Goal: Transaction & Acquisition: Purchase product/service

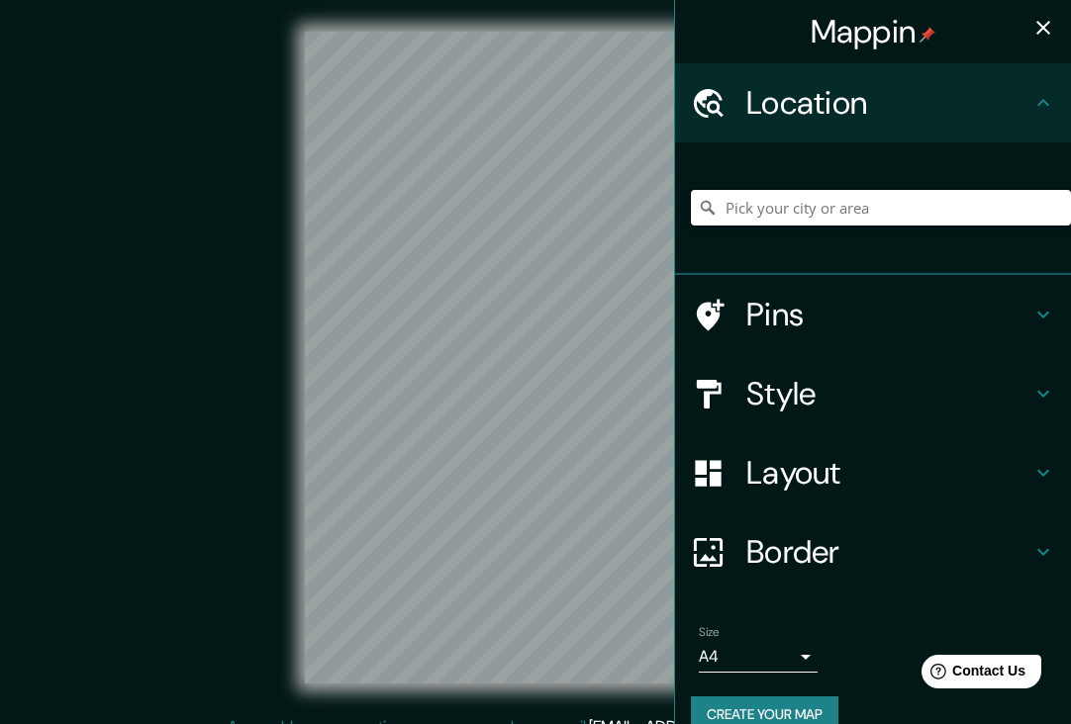
click at [778, 213] on input "Pick your city or area" at bounding box center [881, 208] width 380 height 36
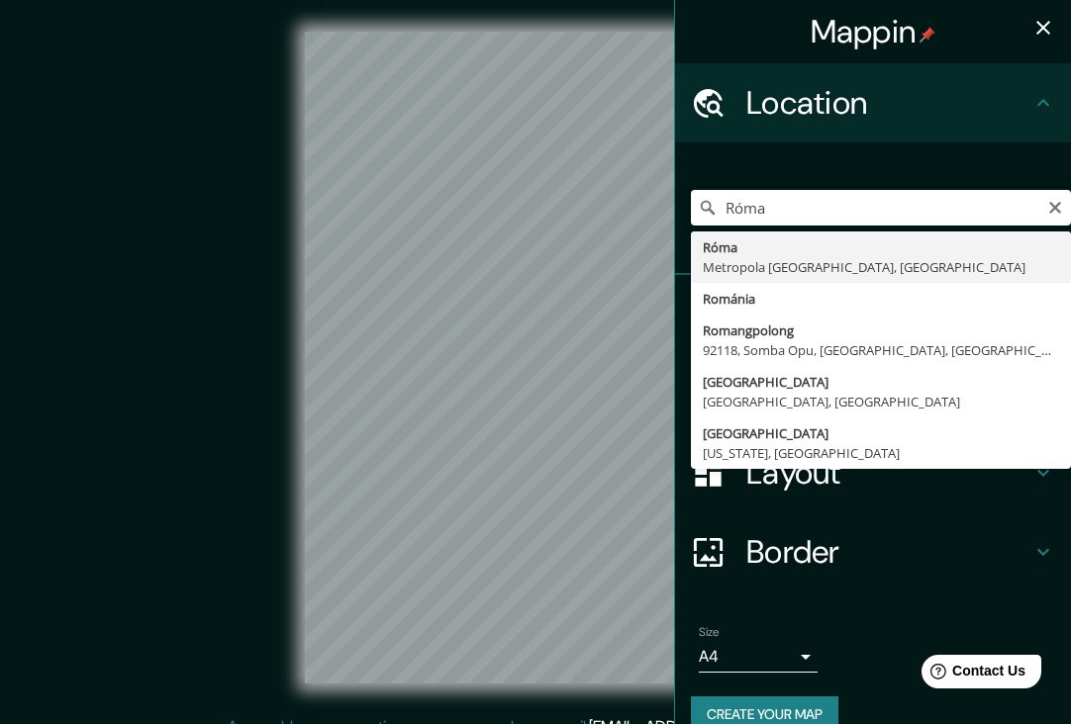
type input "[GEOGRAPHIC_DATA], Metropola [GEOGRAPHIC_DATA], [GEOGRAPHIC_DATA]"
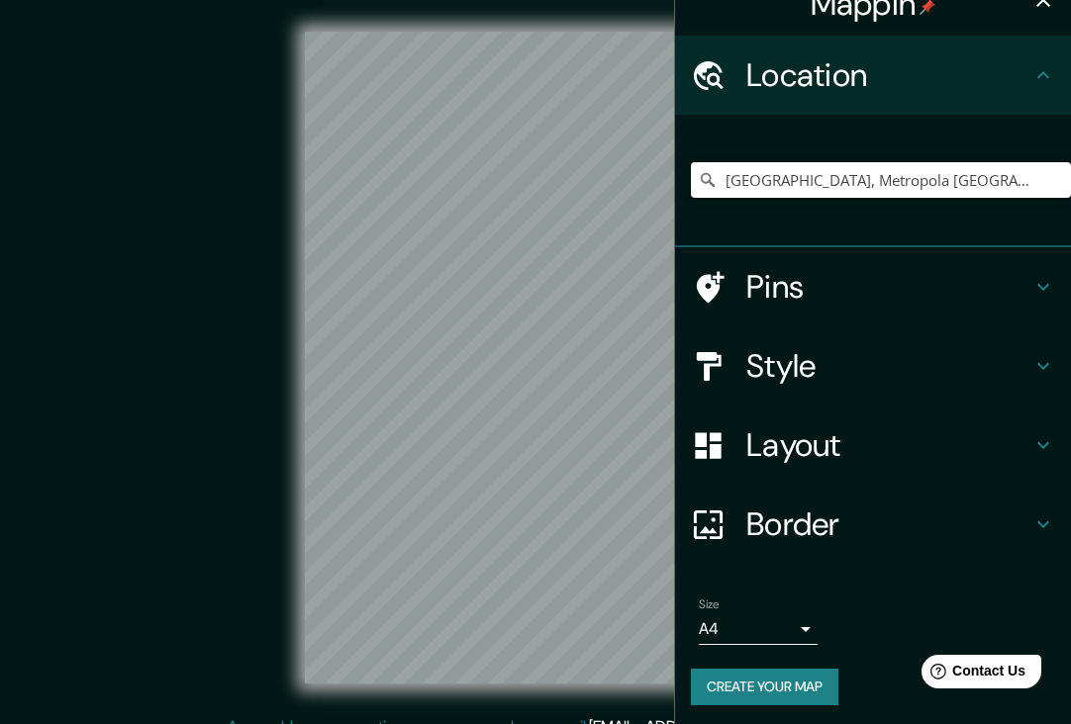
scroll to position [27, 0]
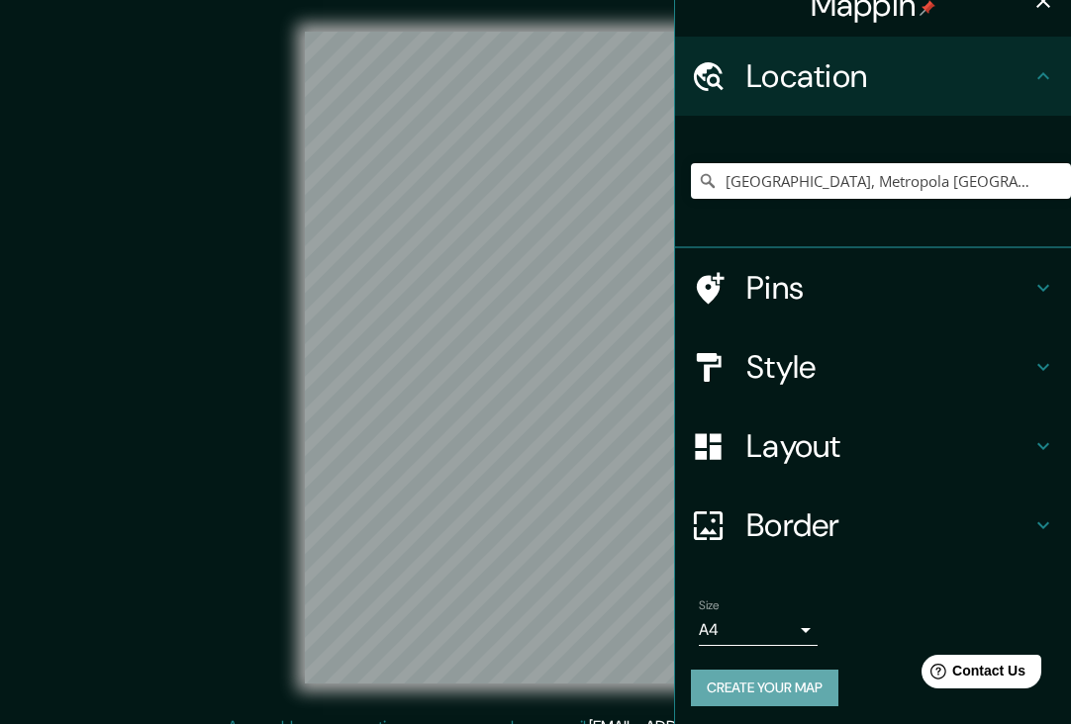
click at [747, 681] on button "Create your map" at bounding box center [764, 688] width 147 height 37
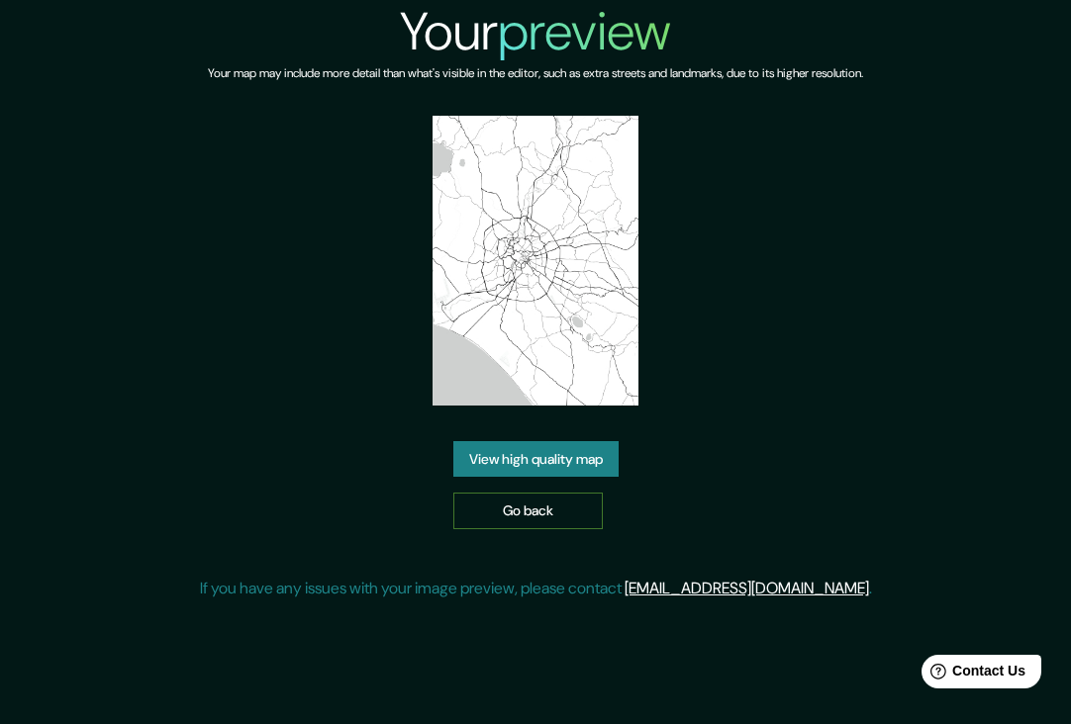
click at [495, 507] on link "Go back" at bounding box center [527, 511] width 149 height 37
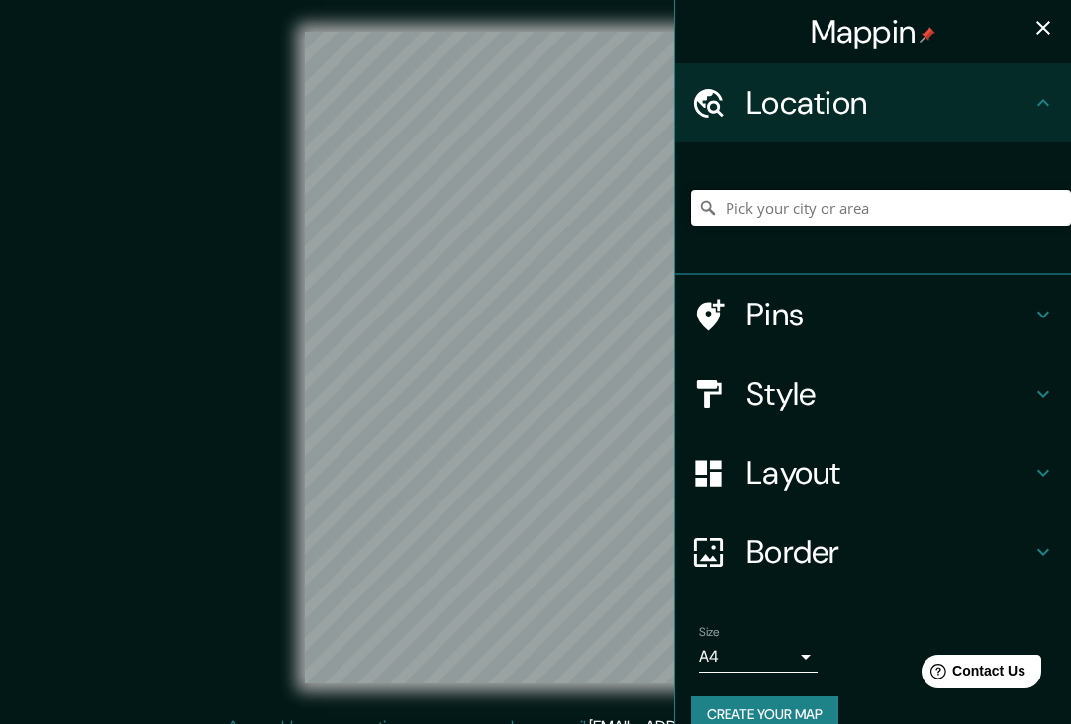
click at [748, 204] on input "Pick your city or area" at bounding box center [881, 208] width 380 height 36
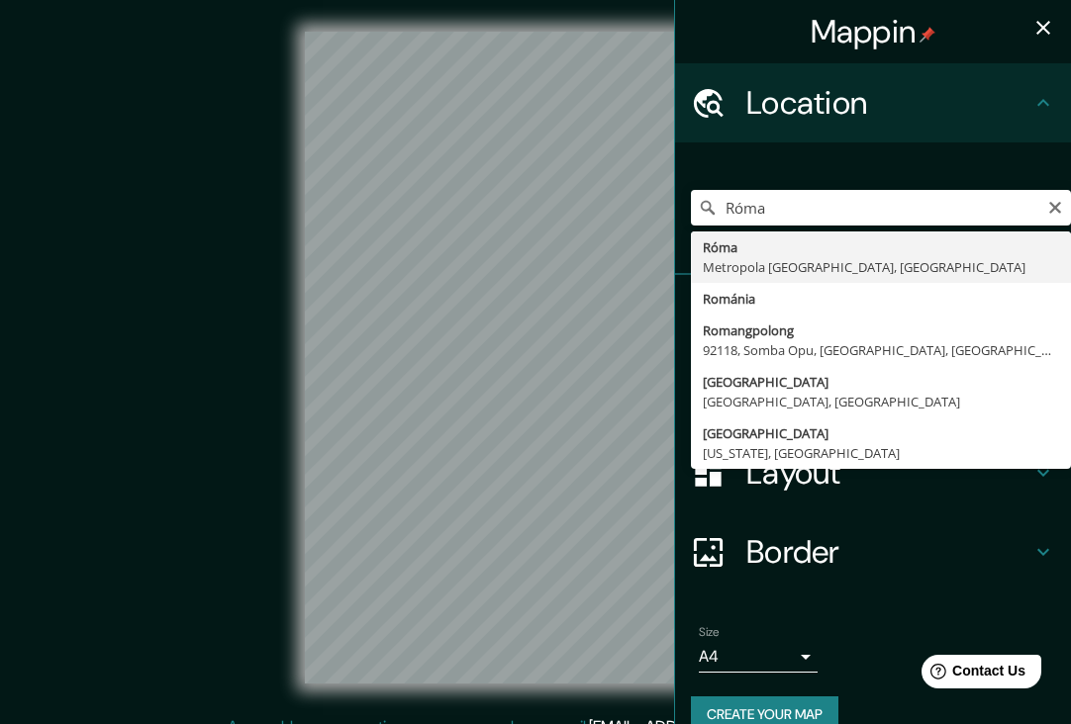
type input "[GEOGRAPHIC_DATA], Metropola [GEOGRAPHIC_DATA], [GEOGRAPHIC_DATA]"
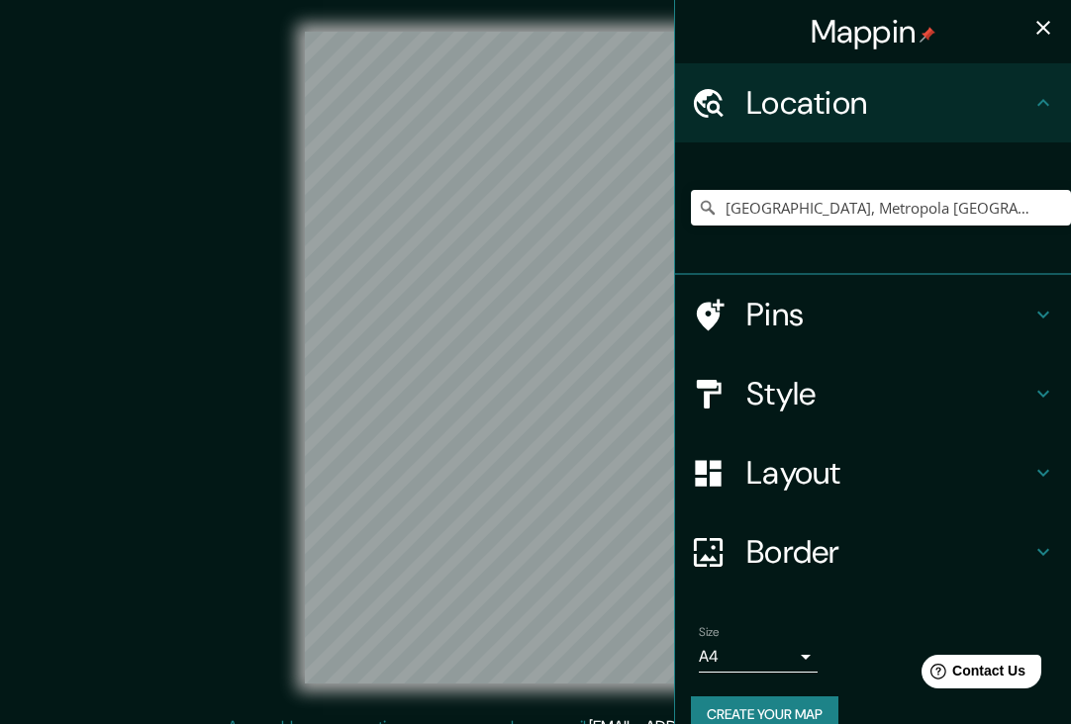
click at [1040, 23] on icon "button" at bounding box center [1043, 28] width 24 height 24
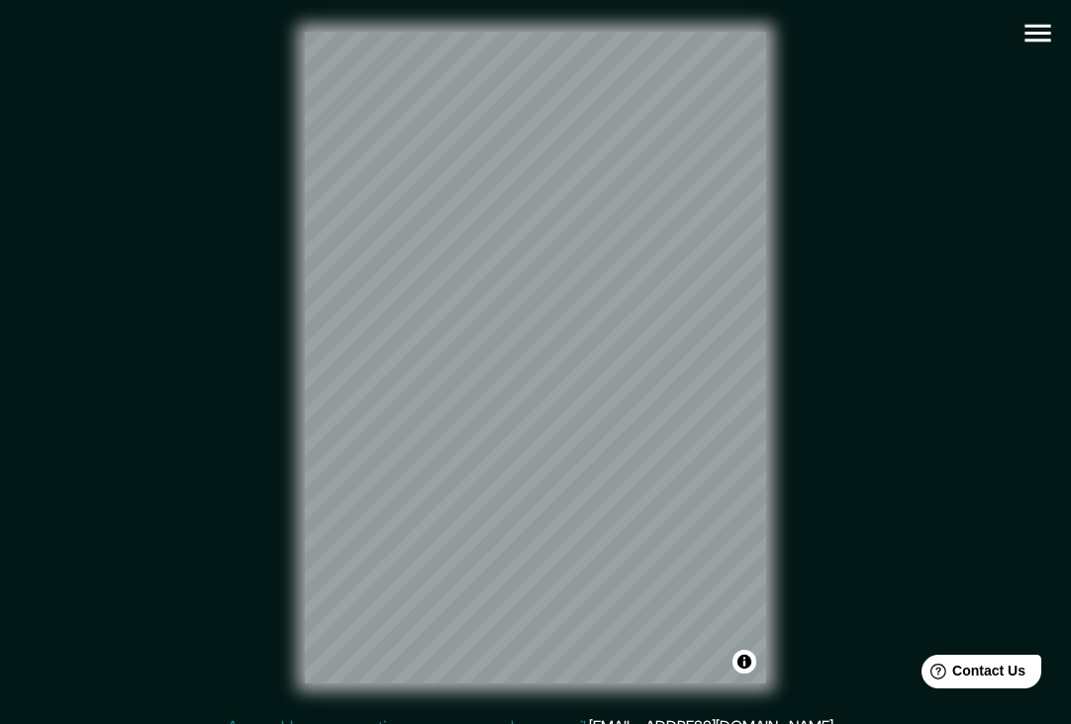
click at [1034, 44] on icon "button" at bounding box center [1037, 33] width 35 height 35
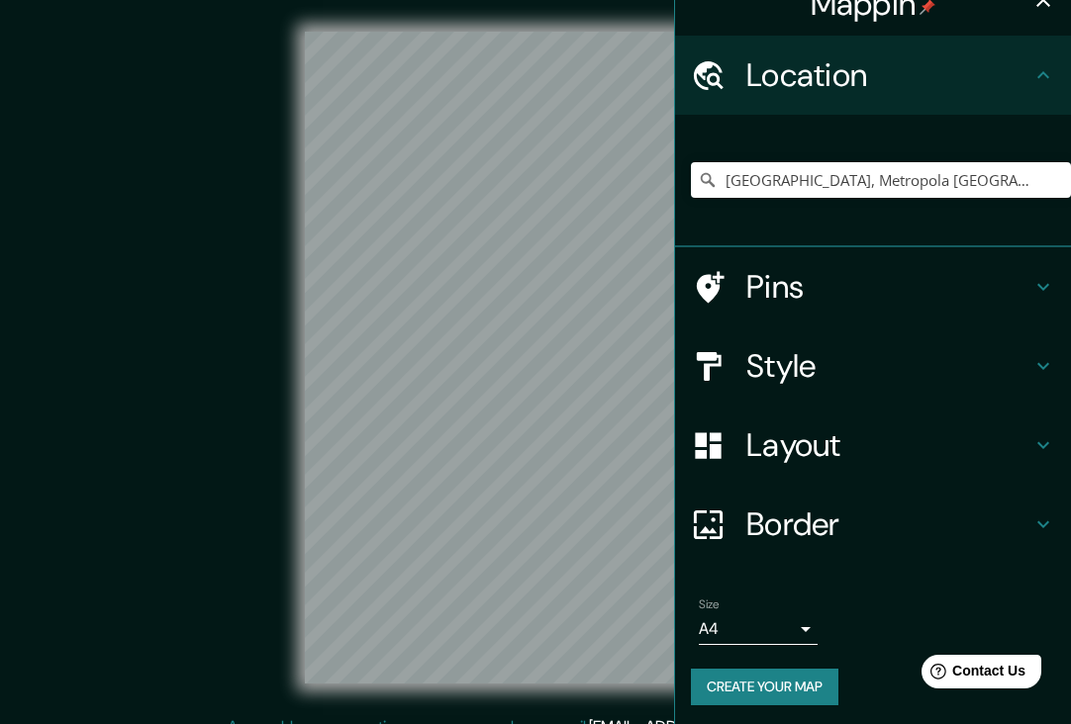
scroll to position [27, 0]
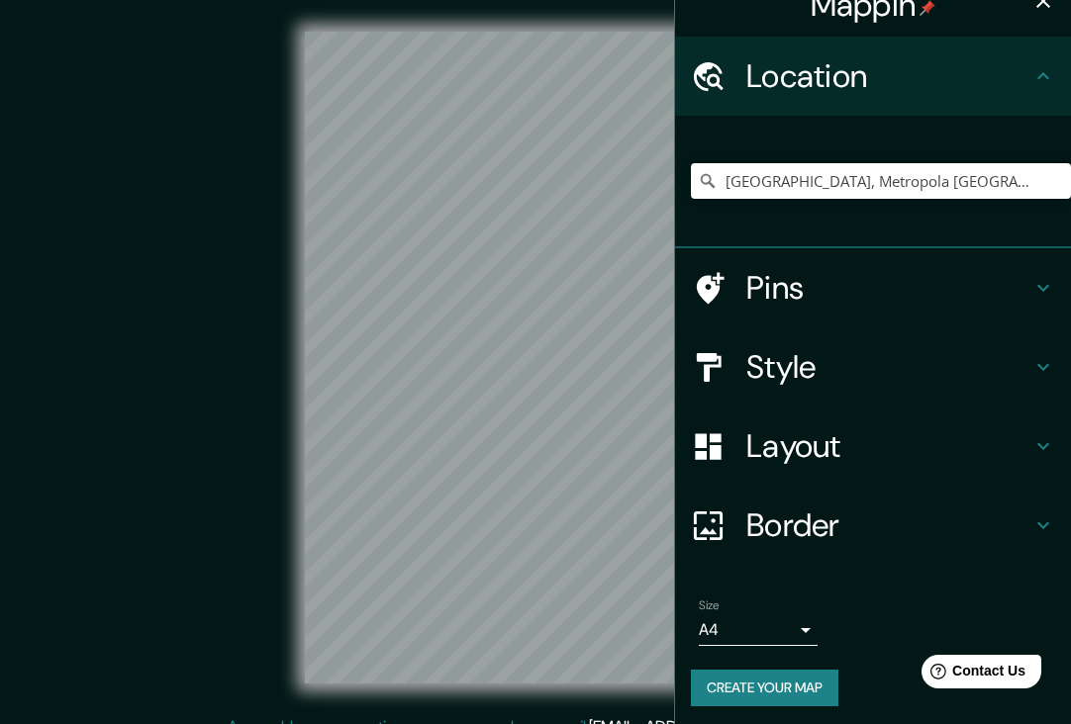
click at [915, 356] on h4 "Style" at bounding box center [888, 367] width 285 height 40
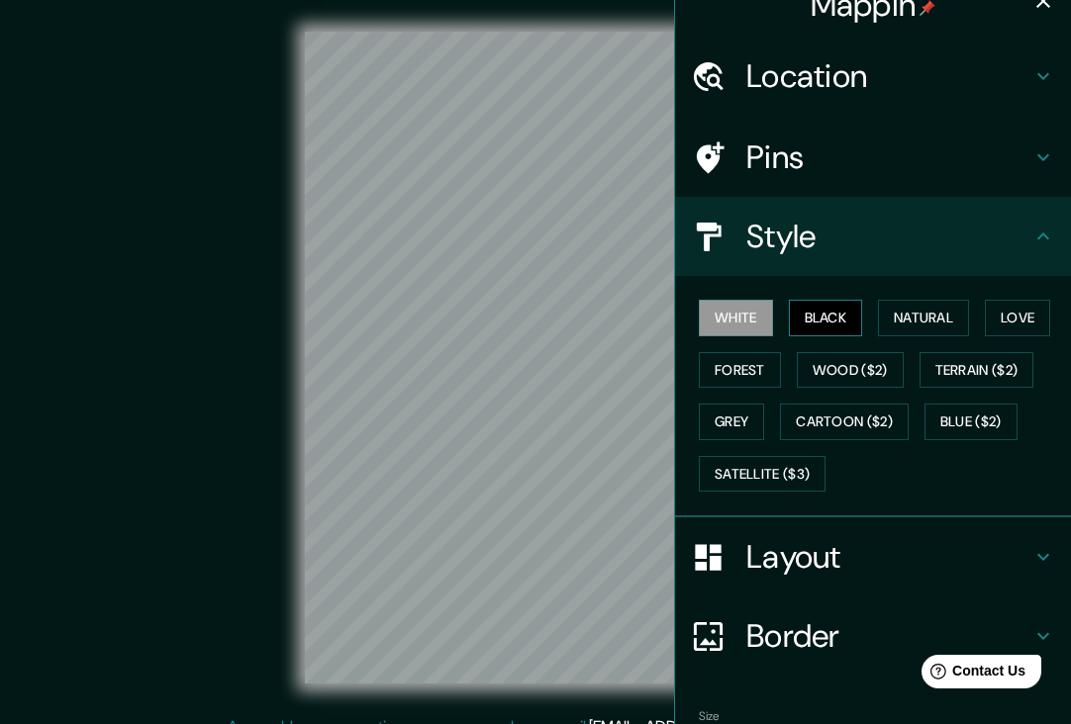
click at [843, 318] on button "Black" at bounding box center [826, 318] width 74 height 37
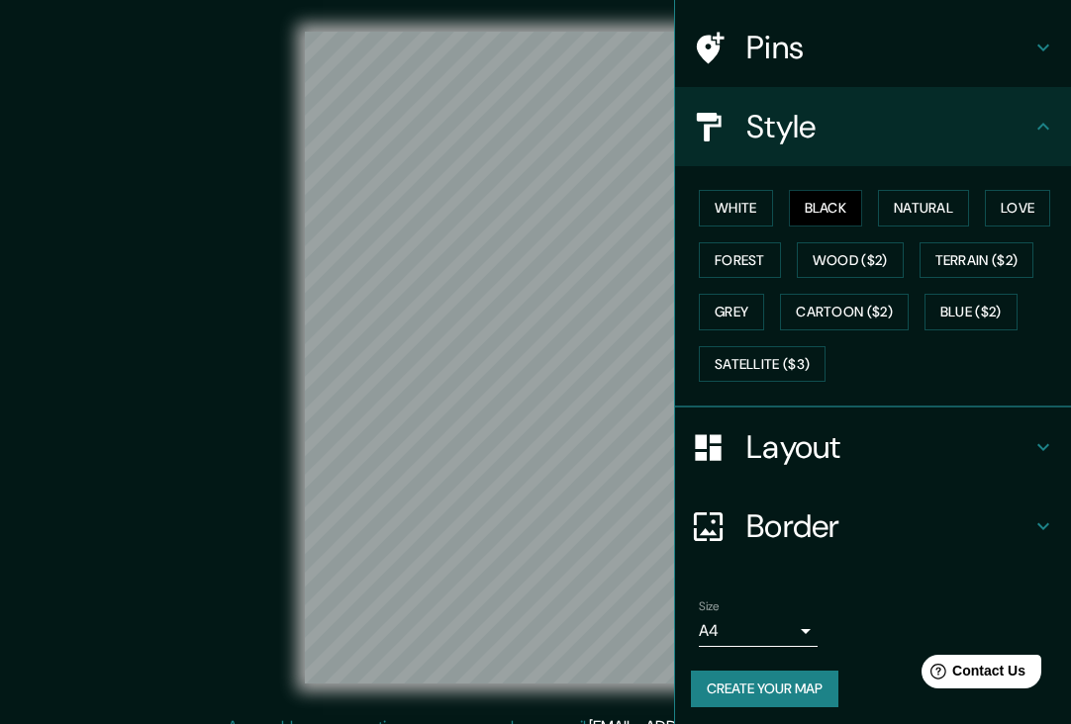
scroll to position [136, 0]
click at [794, 690] on button "Create your map" at bounding box center [764, 690] width 147 height 37
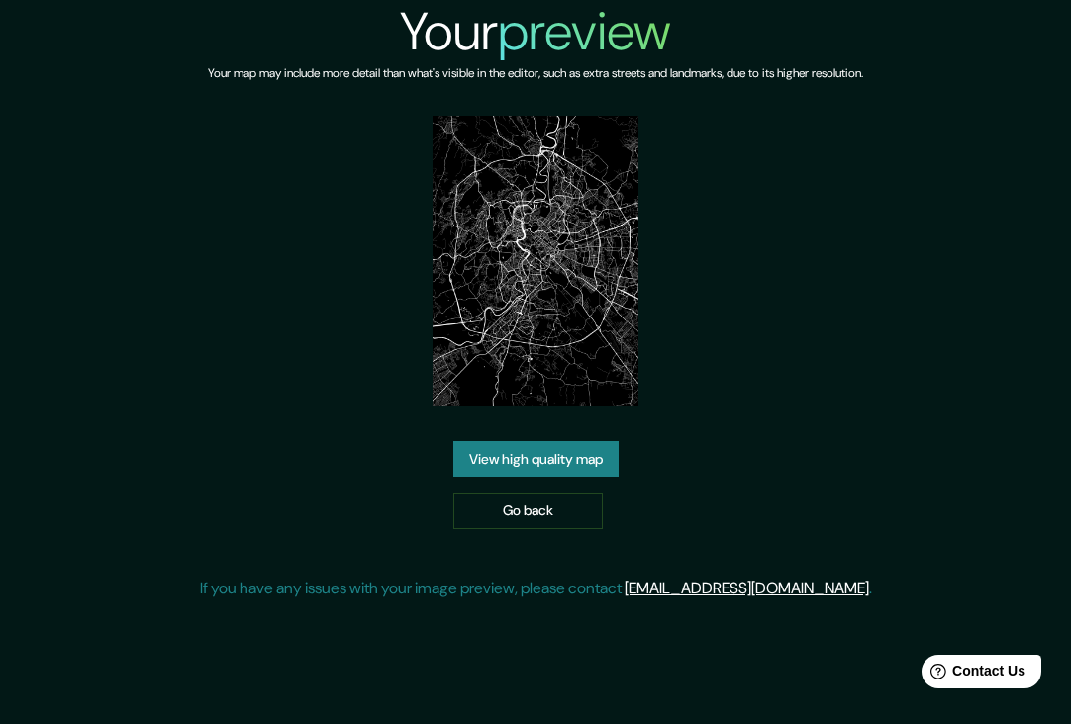
click at [524, 319] on img at bounding box center [534, 261] width 205 height 290
click at [516, 517] on link "Go back" at bounding box center [527, 511] width 149 height 37
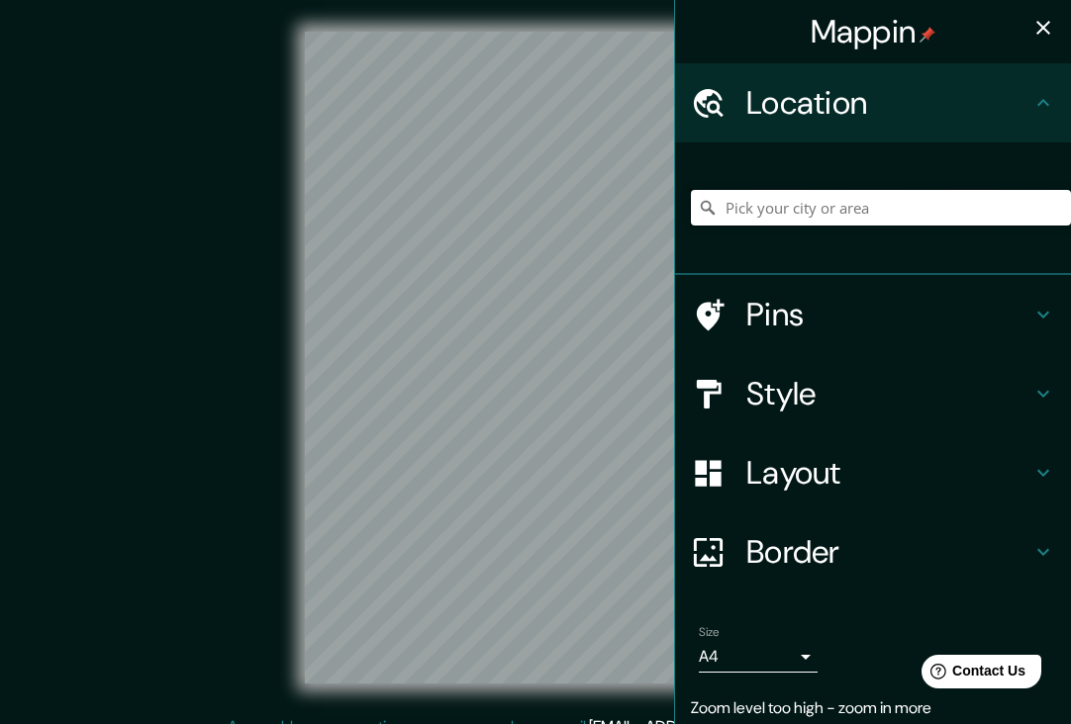
click at [846, 217] on input "Pick your city or area" at bounding box center [881, 208] width 380 height 36
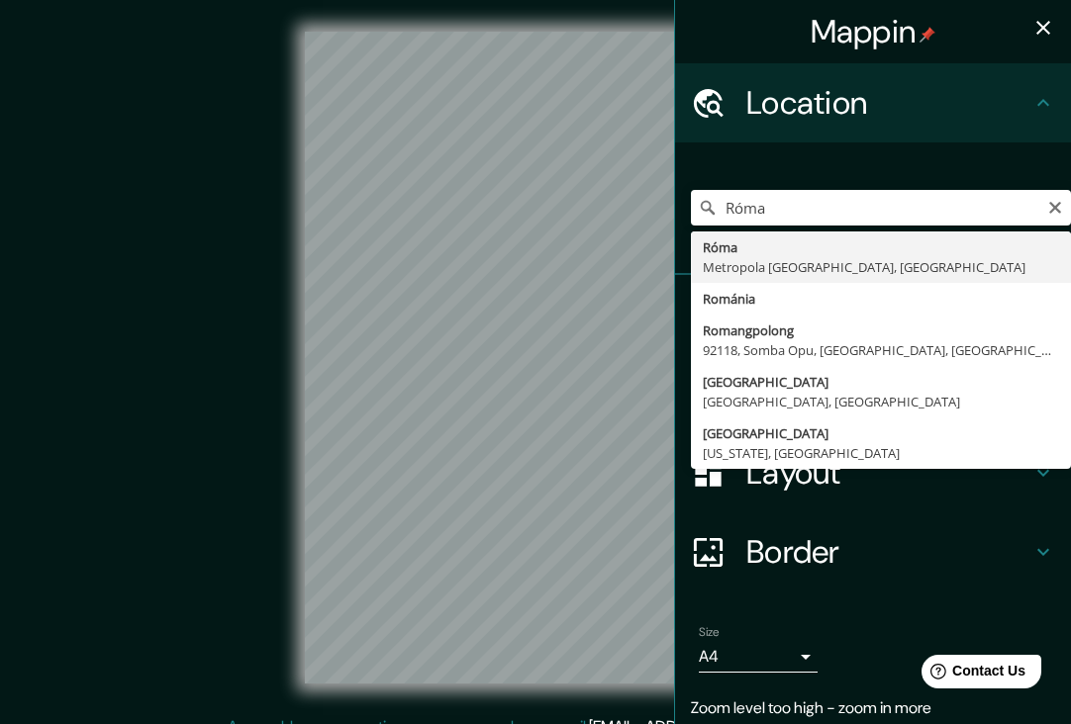
drag, startPoint x: 846, startPoint y: 217, endPoint x: 828, endPoint y: 253, distance: 40.7
type input "Róma, Metropola Roma, Olaszország"
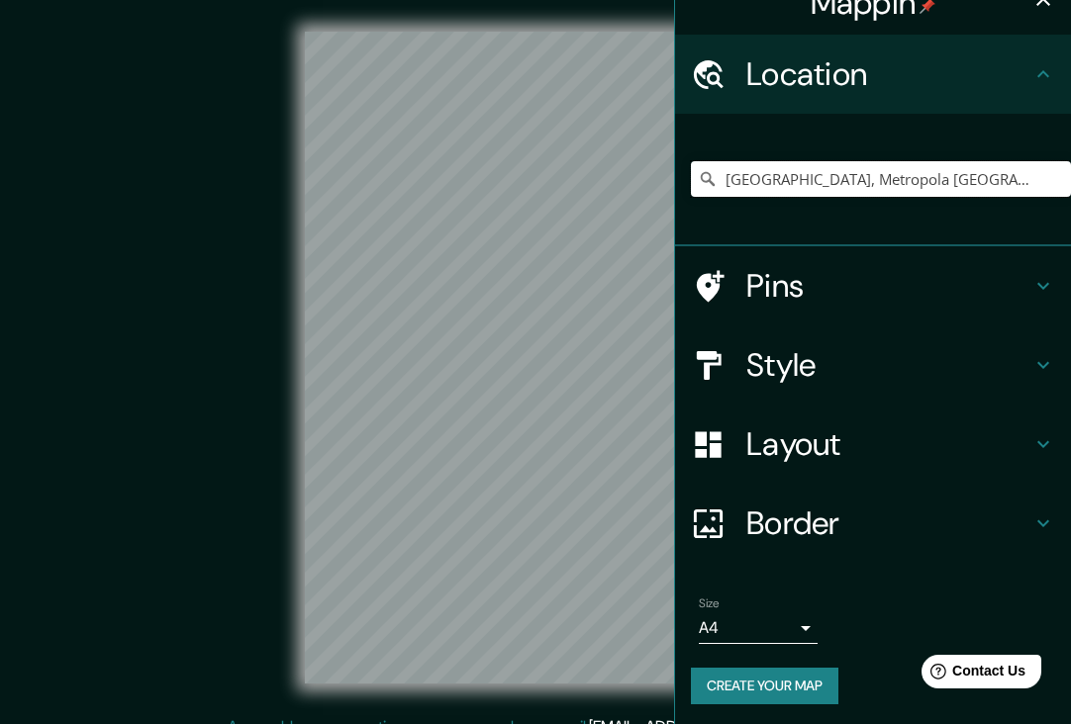
scroll to position [27, 0]
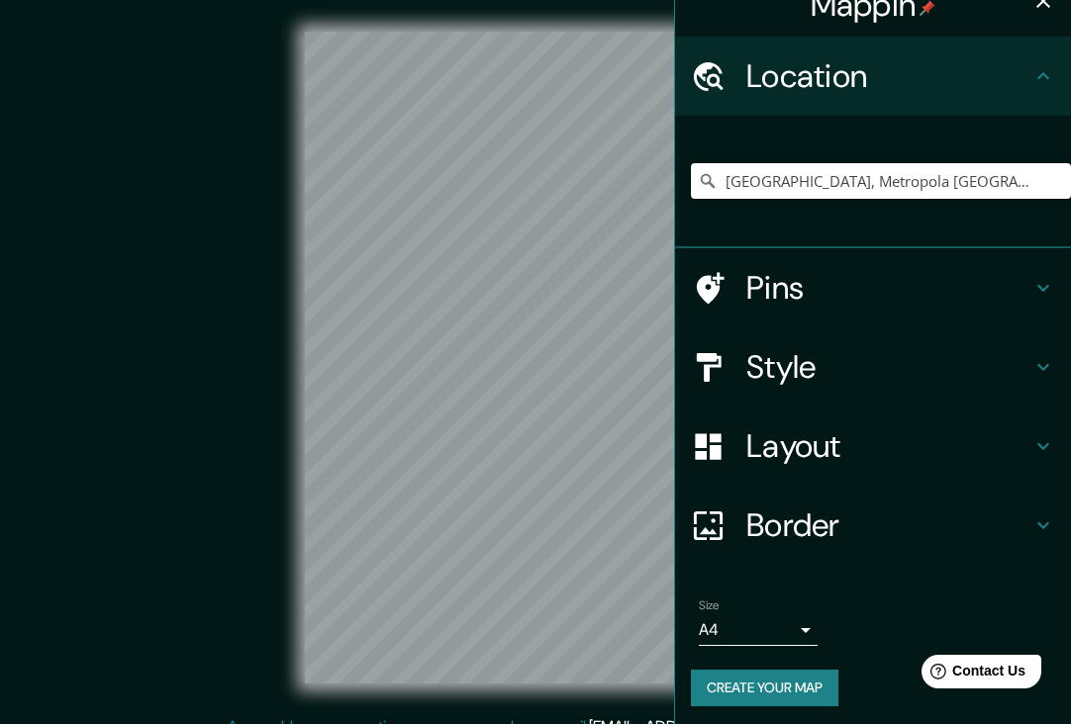
click at [745, 687] on button "Create your map" at bounding box center [764, 688] width 147 height 37
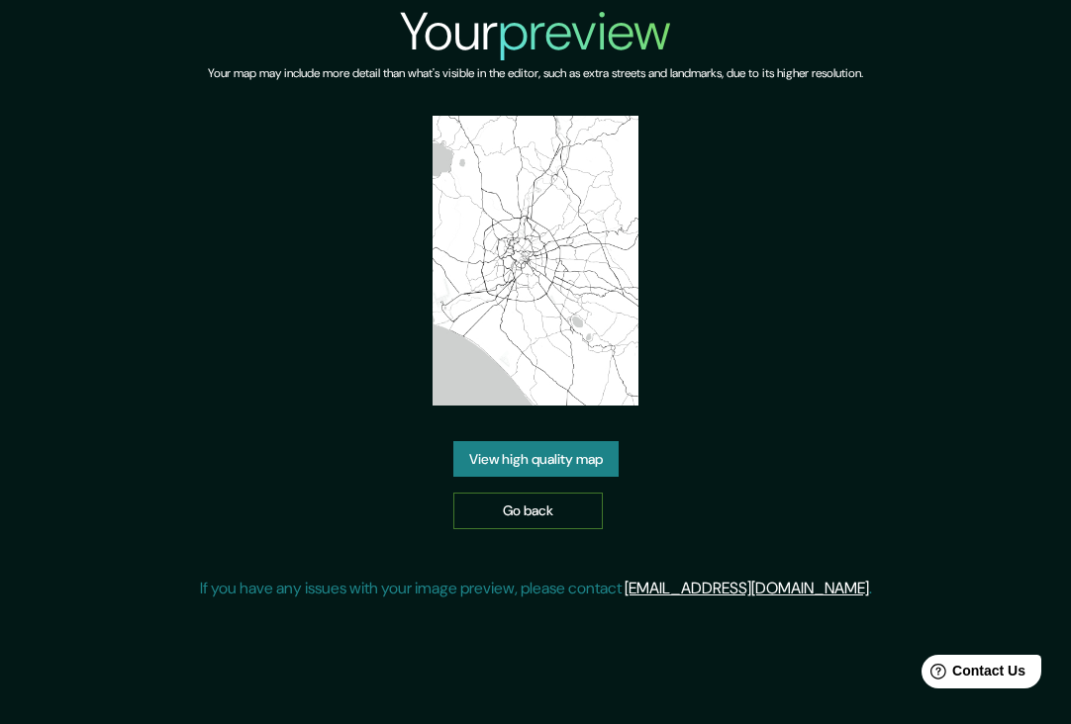
click at [579, 506] on link "Go back" at bounding box center [527, 511] width 149 height 37
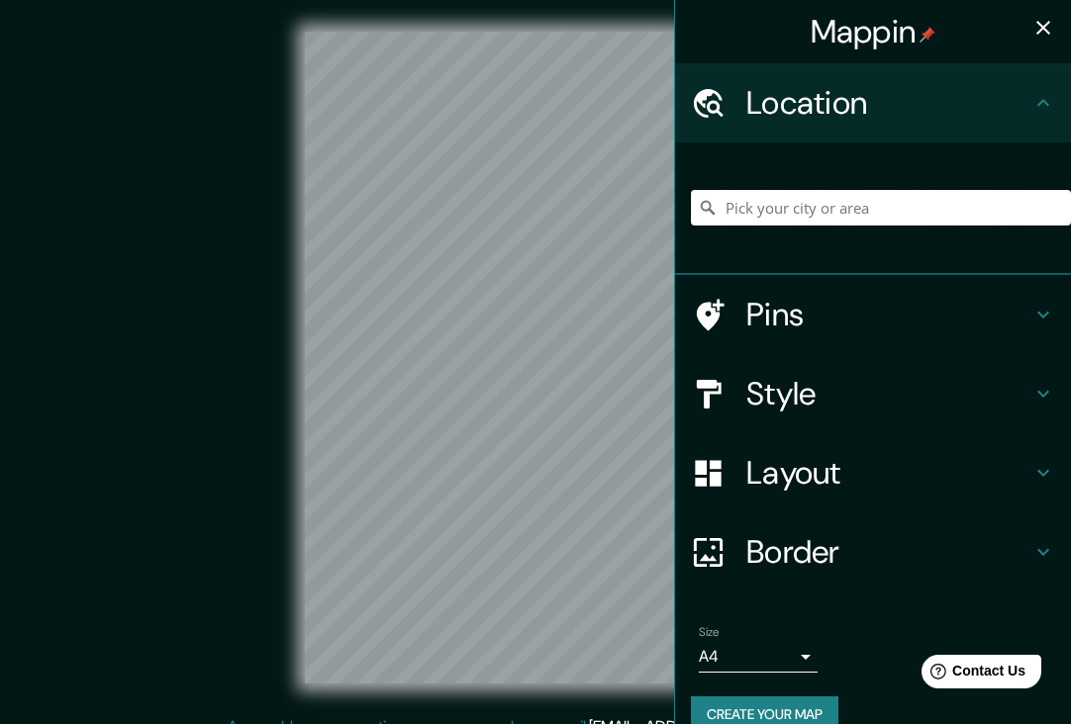
click at [770, 205] on input "Pick your city or area" at bounding box center [881, 208] width 380 height 36
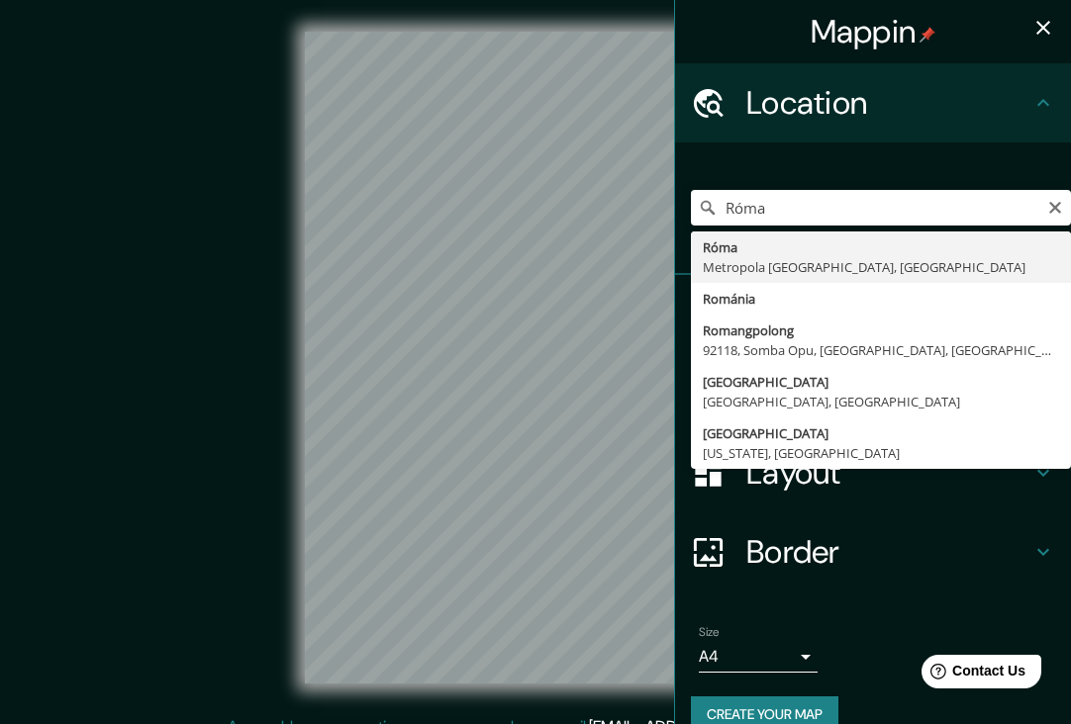
drag, startPoint x: 775, startPoint y: 241, endPoint x: 772, endPoint y: 264, distance: 23.0
type input "[GEOGRAPHIC_DATA], Metropola [GEOGRAPHIC_DATA], [GEOGRAPHIC_DATA]"
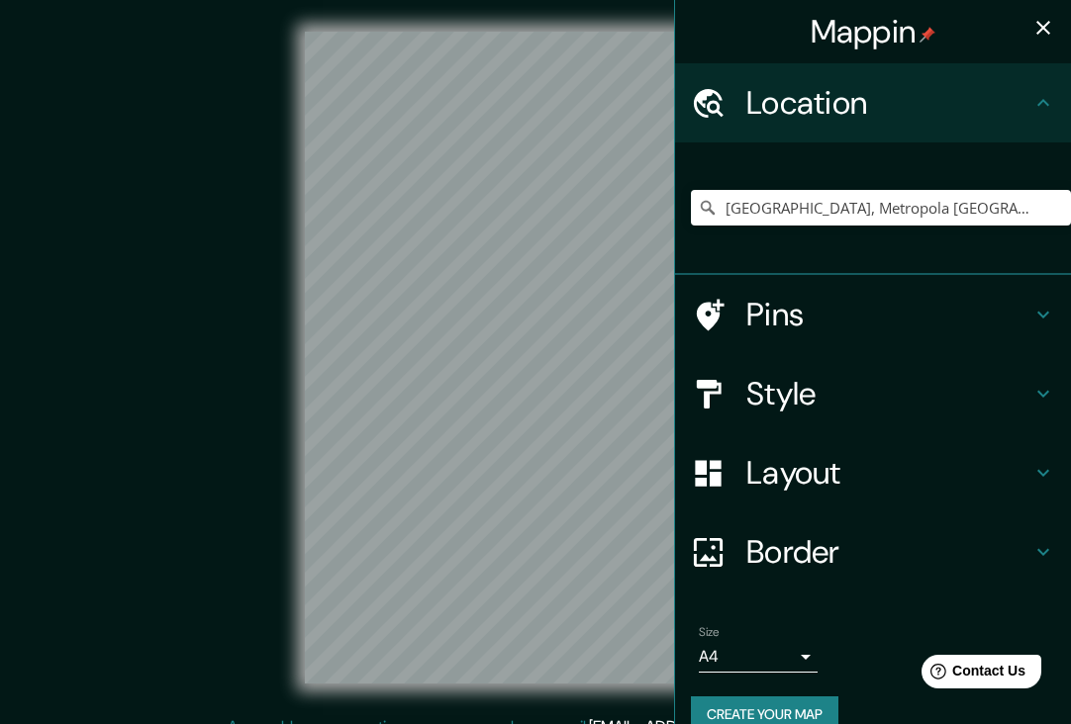
click at [1044, 461] on icon at bounding box center [1043, 473] width 24 height 24
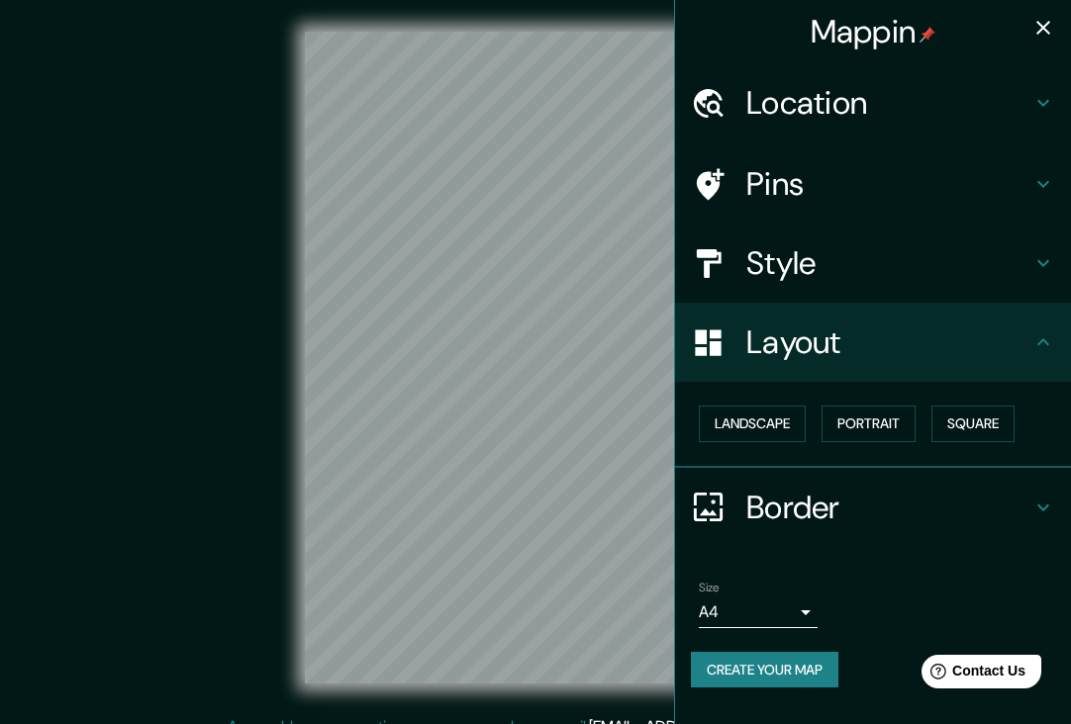
click at [1044, 330] on icon at bounding box center [1043, 342] width 24 height 24
click at [1041, 499] on icon at bounding box center [1043, 508] width 24 height 24
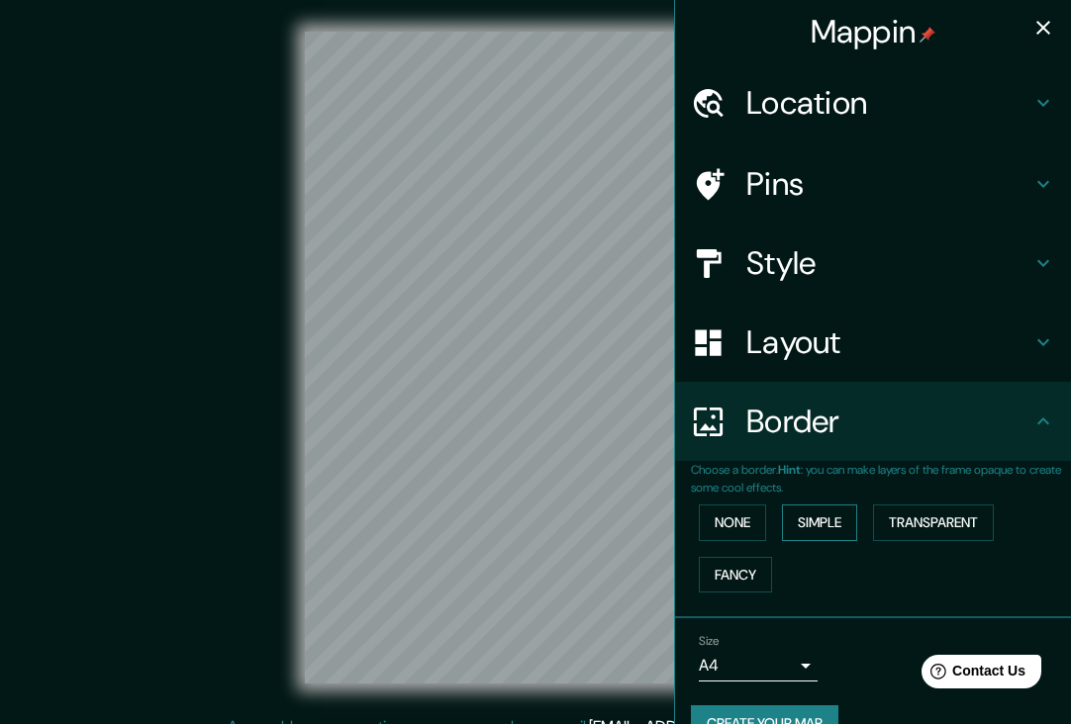
click at [808, 513] on button "Simple" at bounding box center [819, 523] width 75 height 37
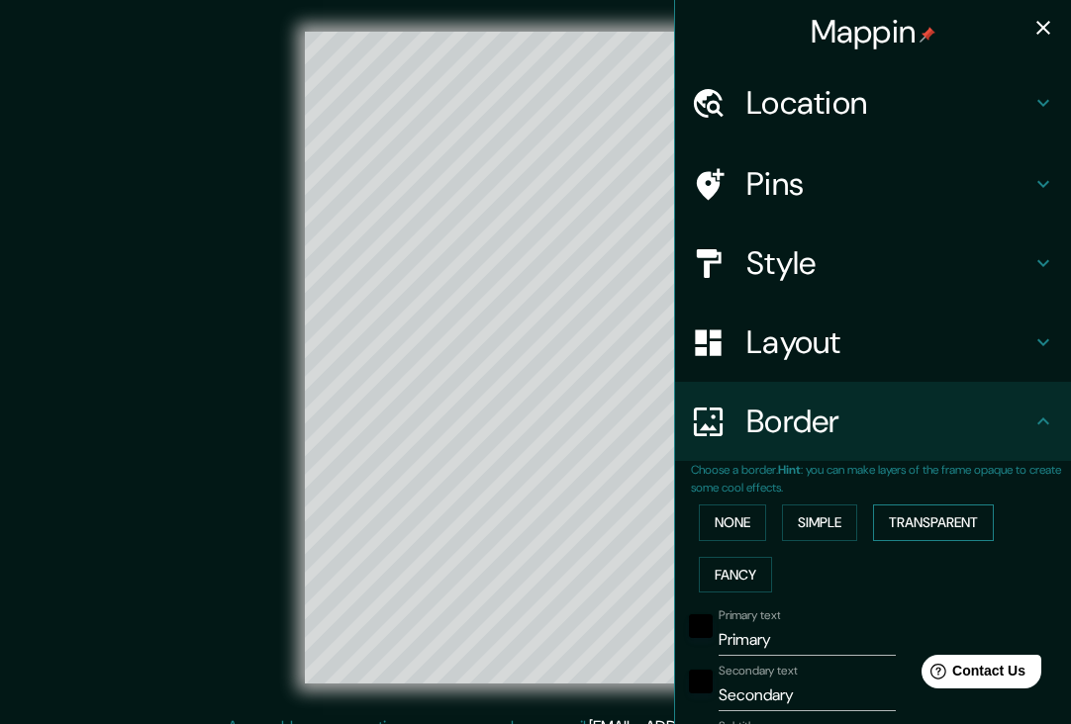
click at [922, 518] on button "Transparent" at bounding box center [933, 523] width 121 height 37
click at [744, 581] on button "Fancy" at bounding box center [735, 575] width 73 height 37
click at [757, 525] on button "None" at bounding box center [732, 523] width 67 height 37
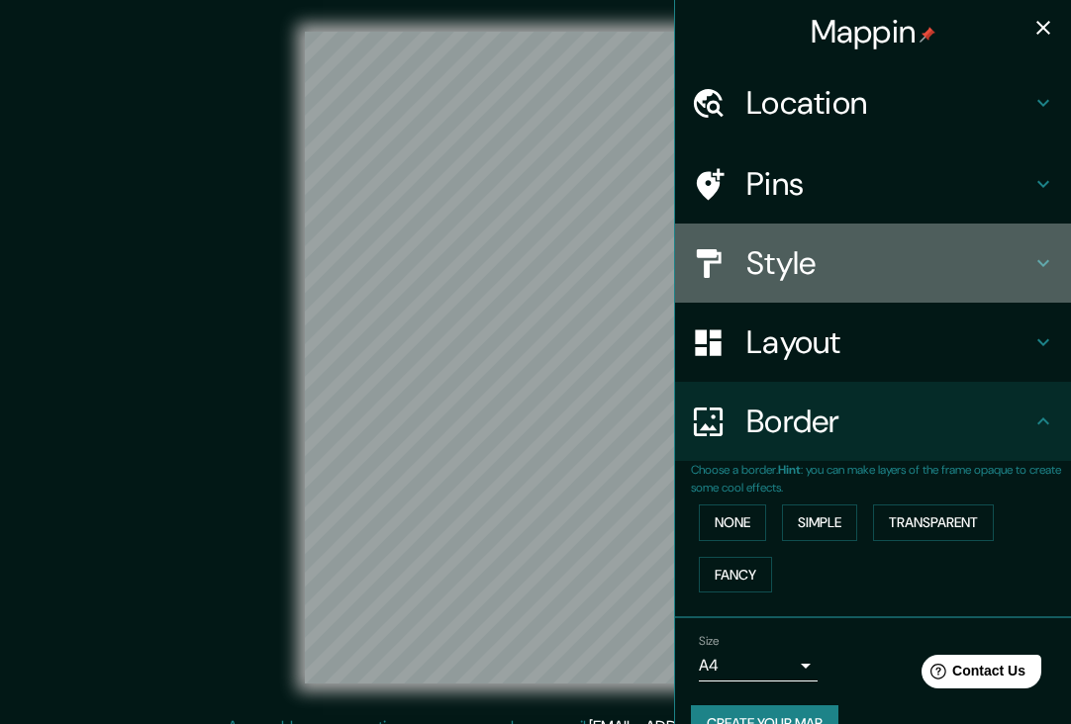
click at [1037, 268] on icon at bounding box center [1043, 263] width 24 height 24
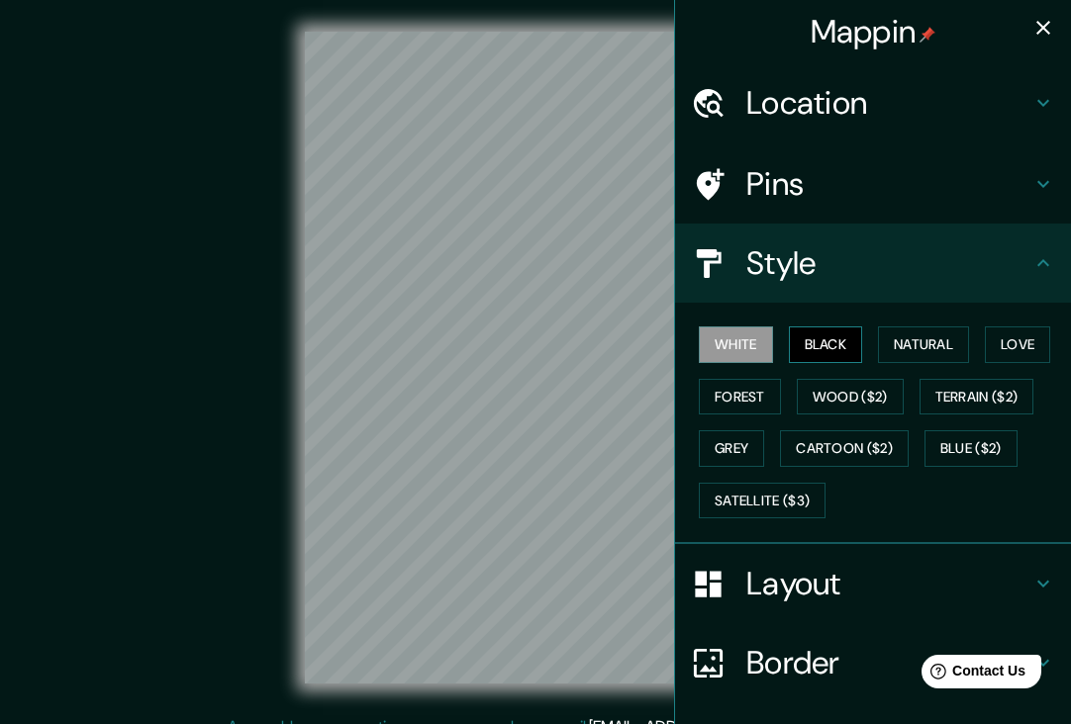
click at [851, 346] on button "Black" at bounding box center [826, 345] width 74 height 37
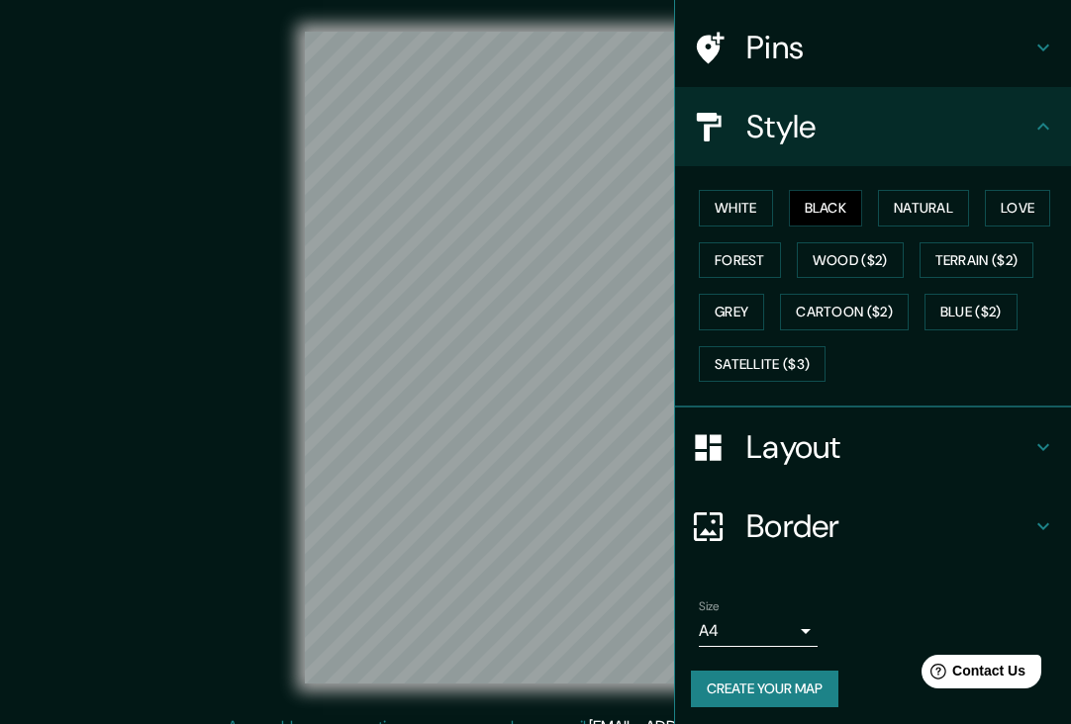
scroll to position [136, 0]
click at [792, 684] on button "Create your map" at bounding box center [764, 690] width 147 height 37
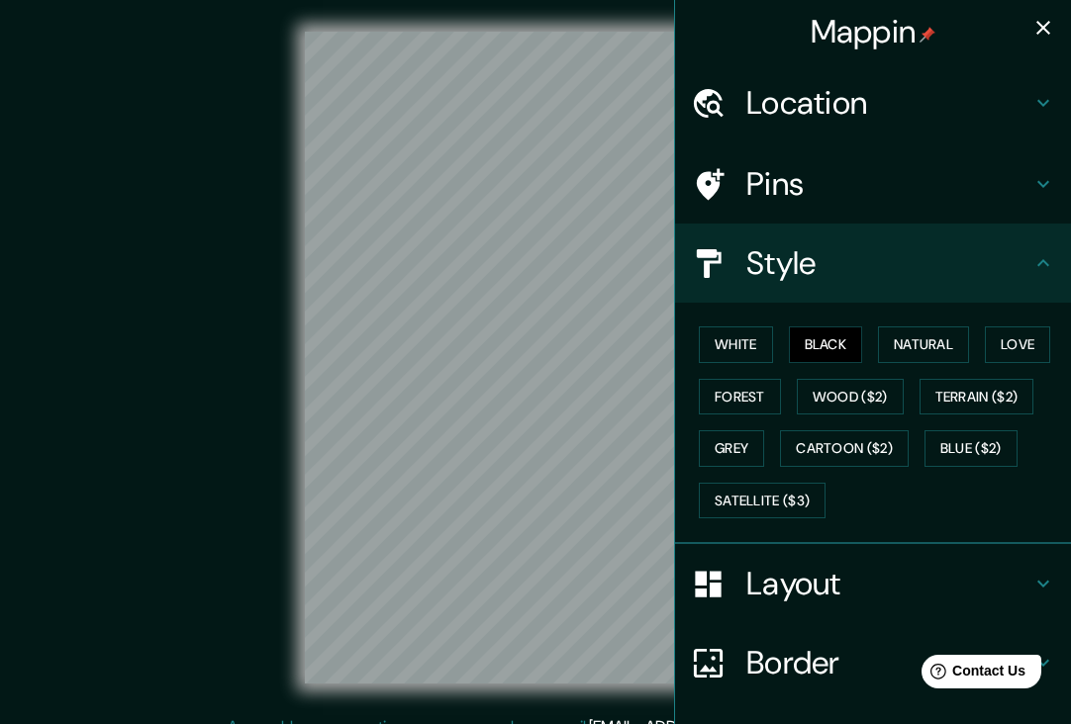
scroll to position [0, 0]
click at [1040, 18] on icon "button" at bounding box center [1043, 28] width 24 height 24
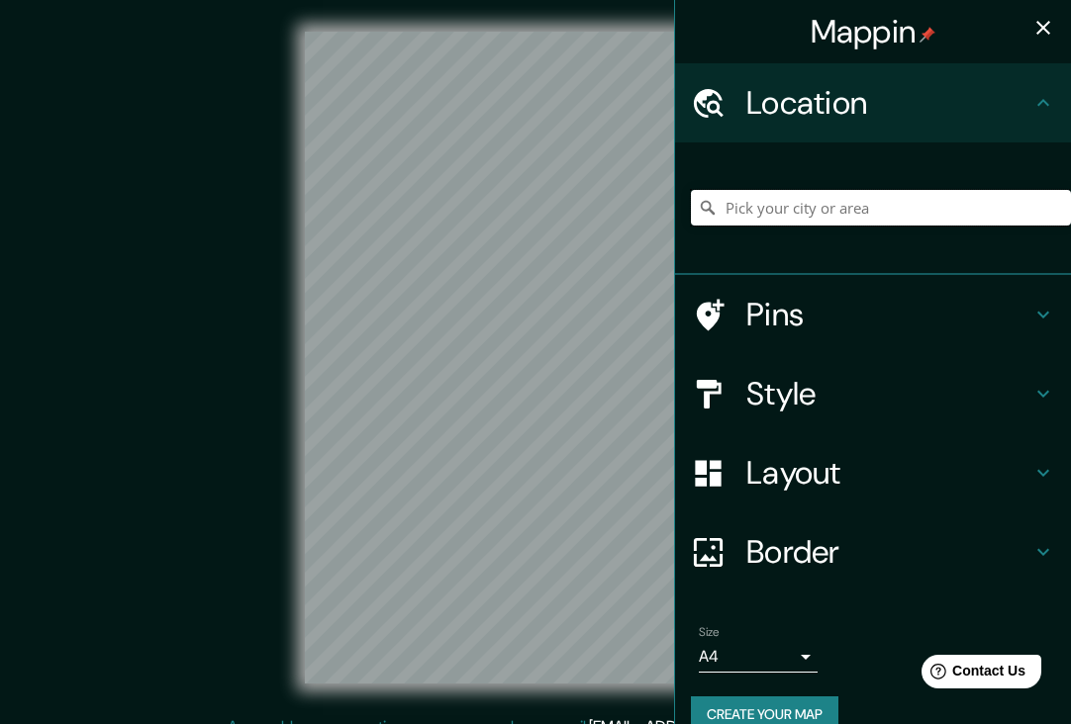
click at [832, 204] on input "Pick your city or area" at bounding box center [881, 208] width 380 height 36
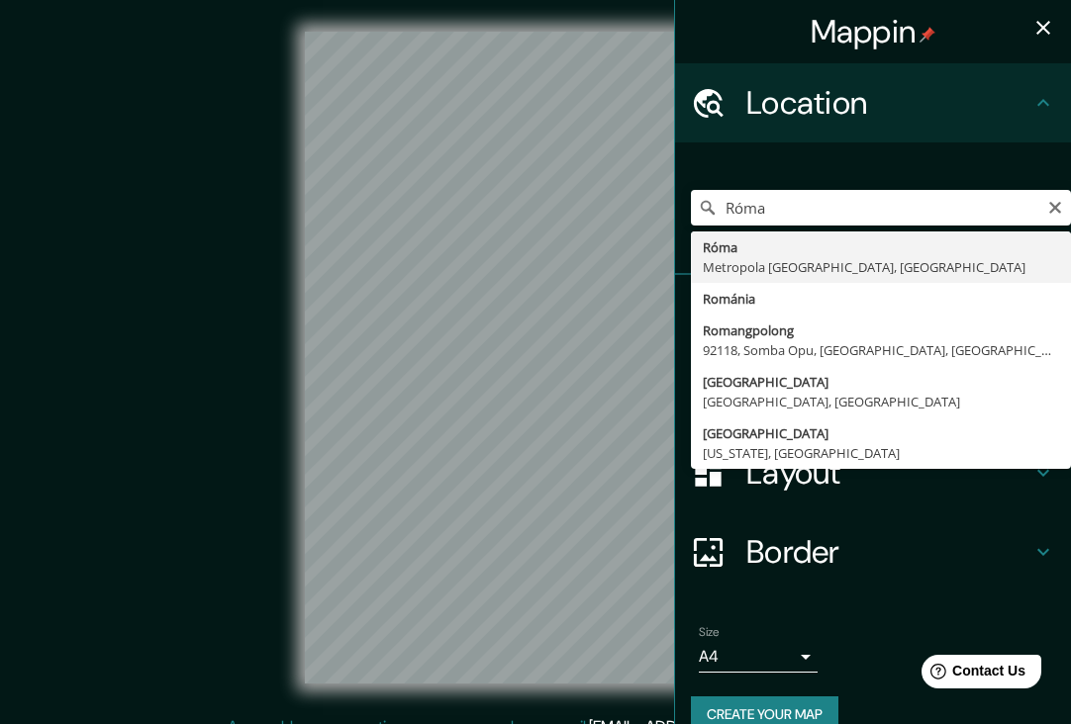
drag, startPoint x: 832, startPoint y: 204, endPoint x: 806, endPoint y: 272, distance: 73.0
type input "[GEOGRAPHIC_DATA], Metropola [GEOGRAPHIC_DATA], [GEOGRAPHIC_DATA]"
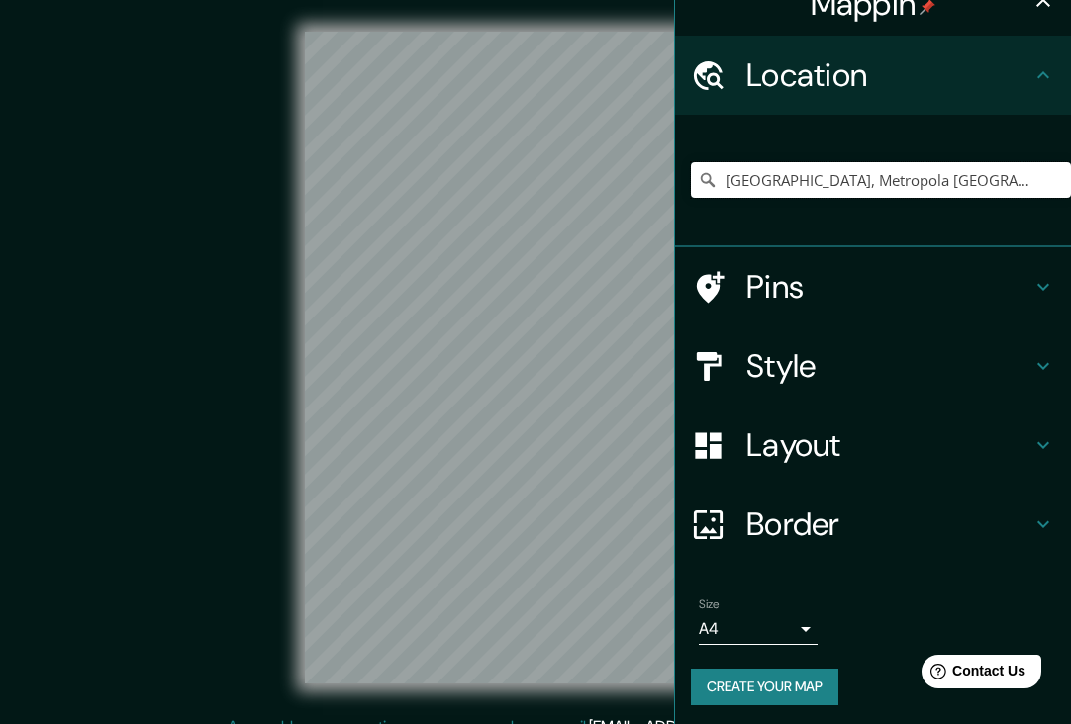
scroll to position [27, 0]
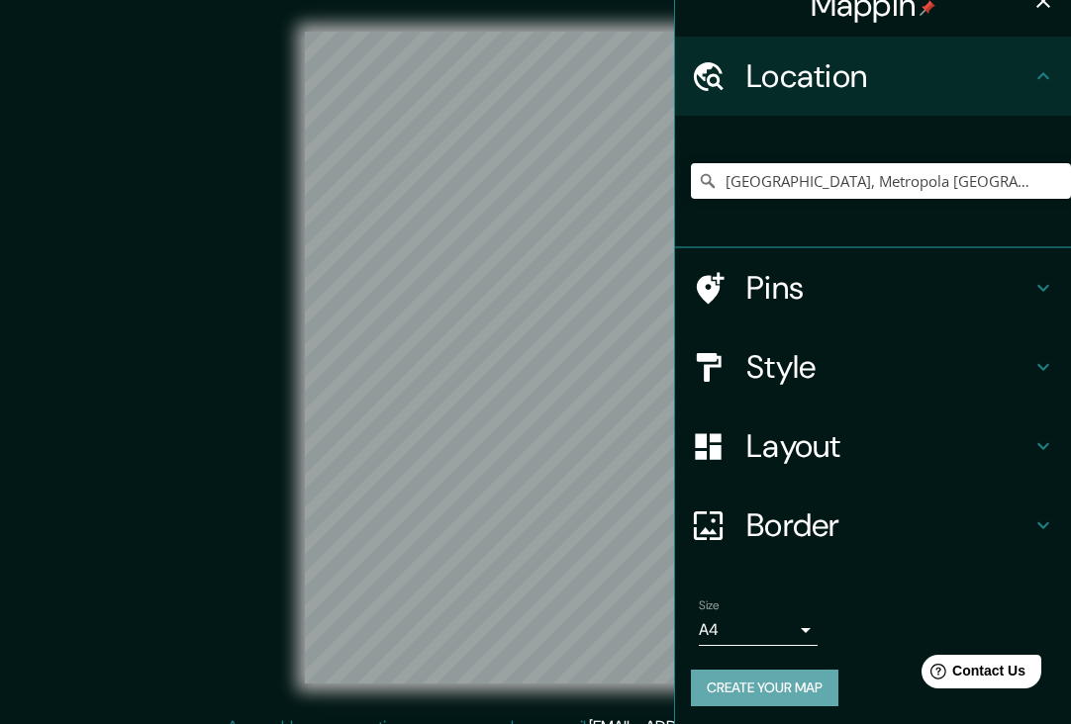
click at [762, 676] on button "Create your map" at bounding box center [764, 688] width 147 height 37
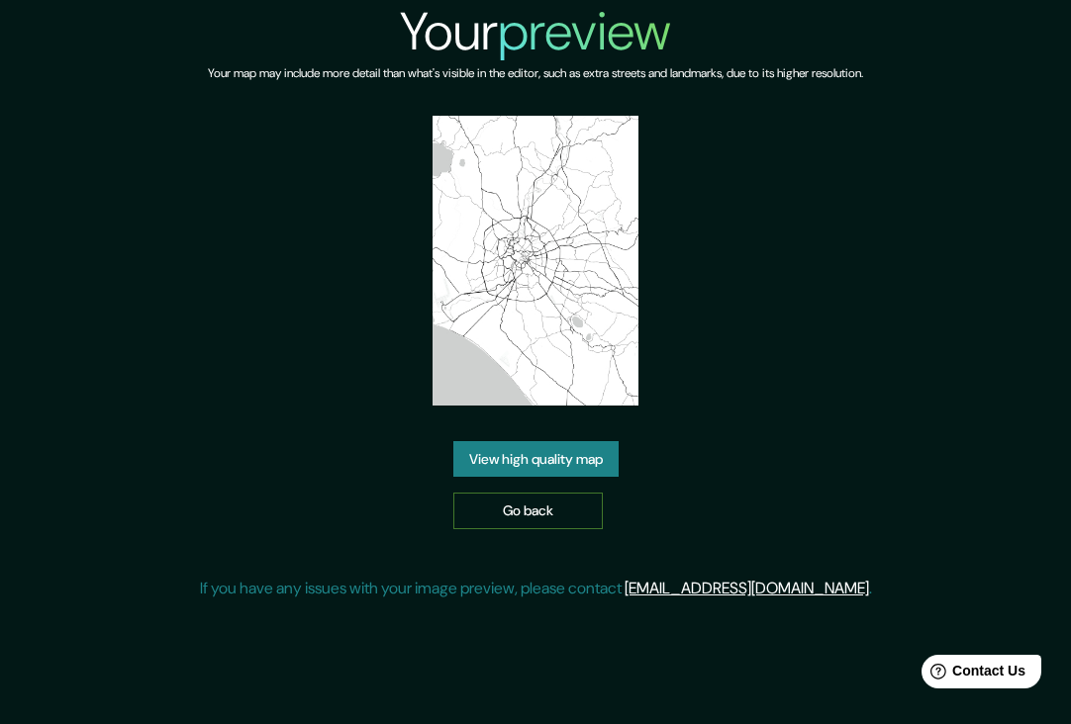
click at [528, 509] on link "Go back" at bounding box center [527, 511] width 149 height 37
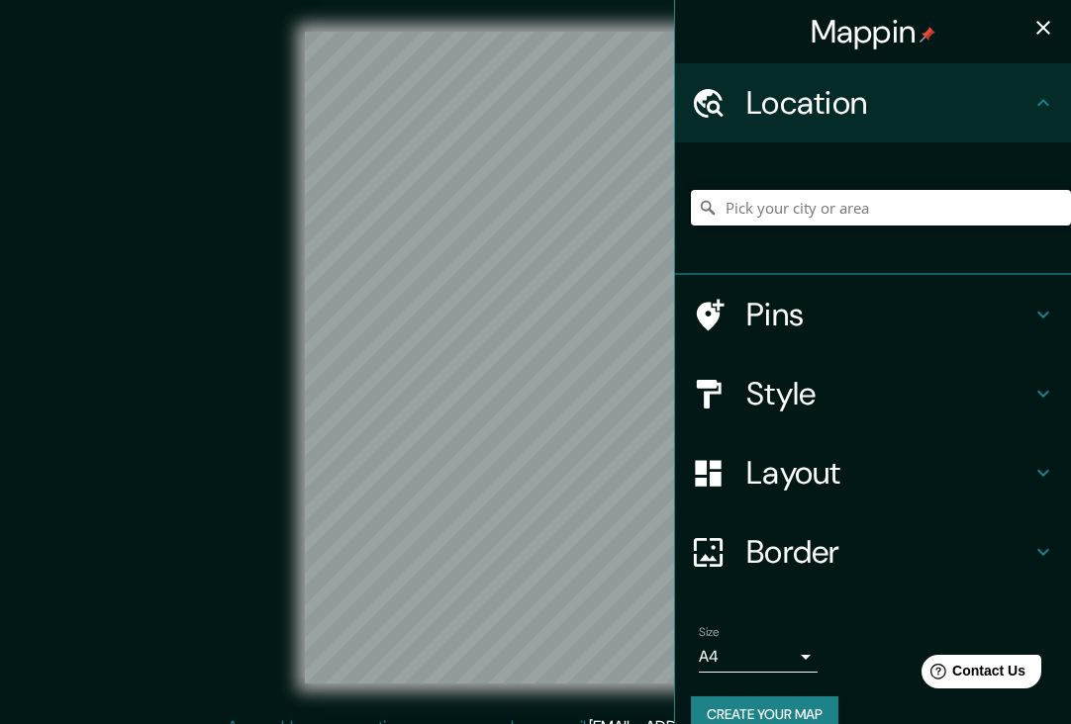
click at [901, 212] on input "Pick your city or area" at bounding box center [881, 208] width 380 height 36
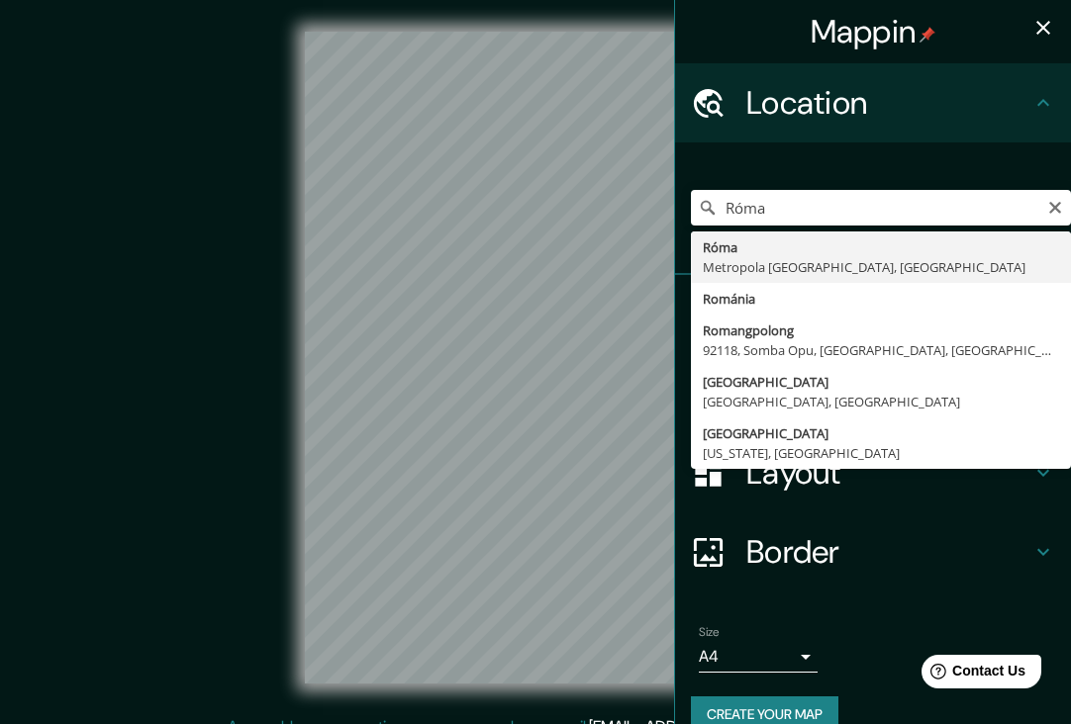
drag, startPoint x: 901, startPoint y: 212, endPoint x: 884, endPoint y: 269, distance: 60.1
type input "[GEOGRAPHIC_DATA], Metropola [GEOGRAPHIC_DATA], [GEOGRAPHIC_DATA]"
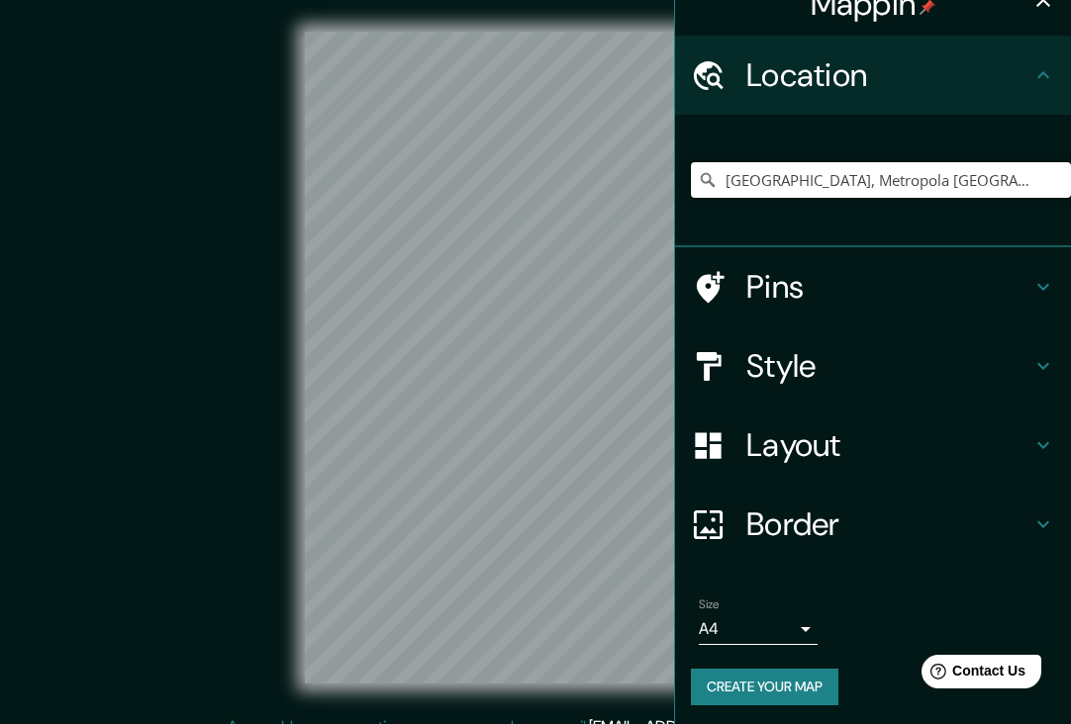
scroll to position [27, 0]
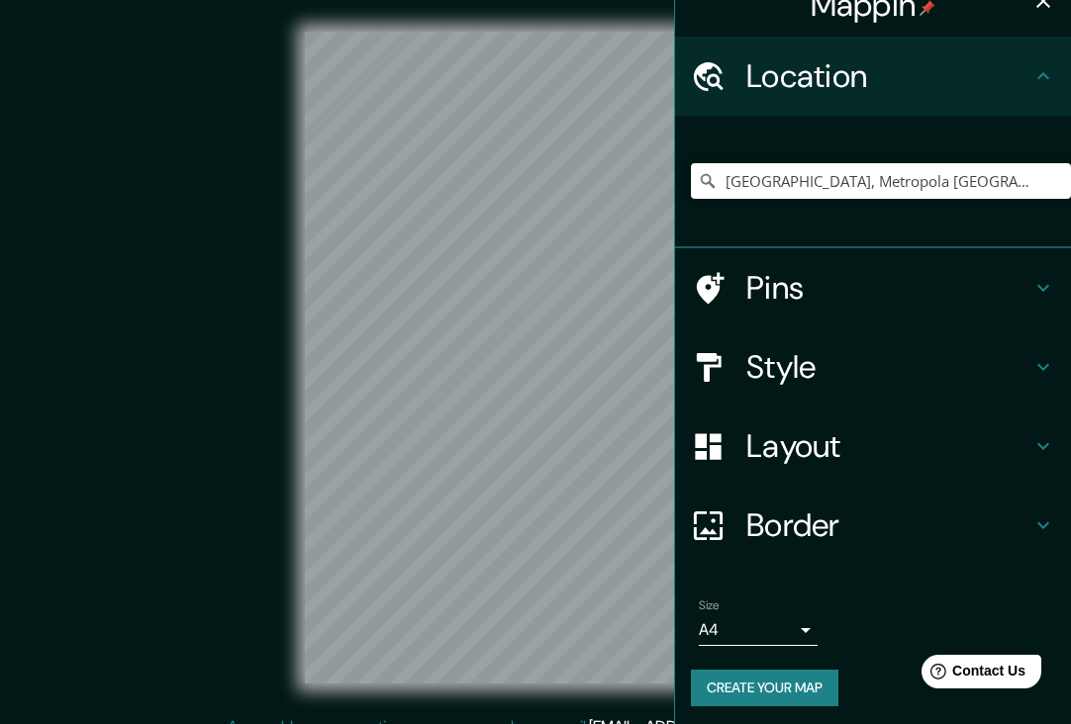
click at [930, 353] on h4 "Style" at bounding box center [888, 367] width 285 height 40
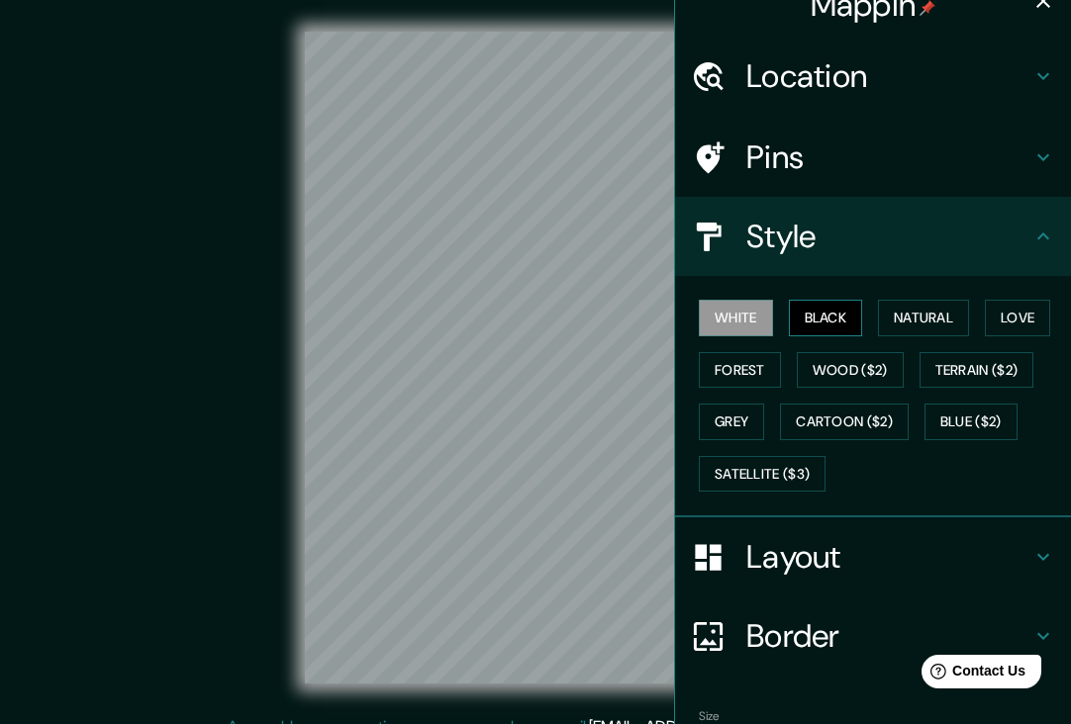
click at [831, 312] on button "Black" at bounding box center [826, 318] width 74 height 37
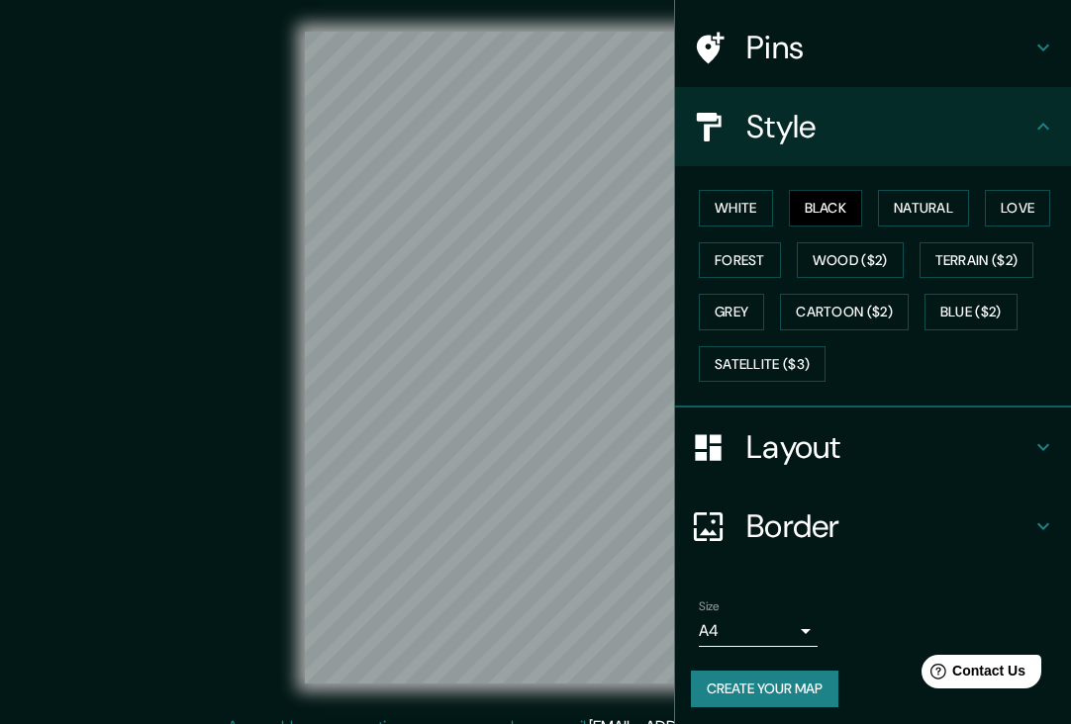
scroll to position [136, 0]
click at [776, 686] on button "Create your map" at bounding box center [764, 690] width 147 height 37
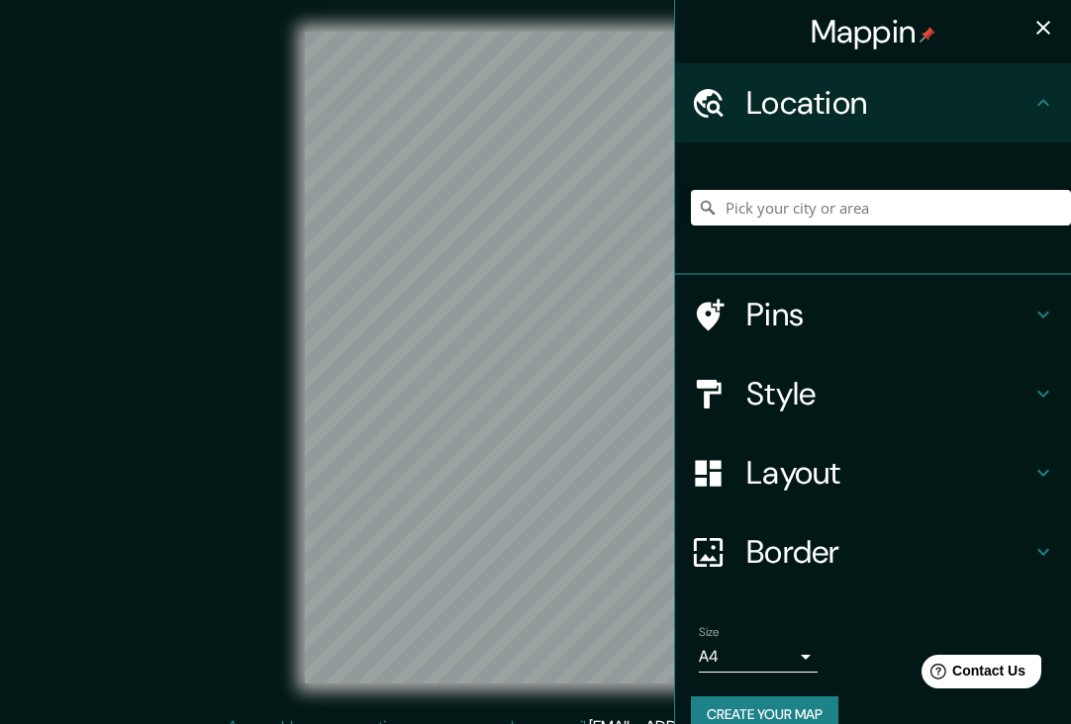
click at [1046, 115] on div "Location" at bounding box center [873, 102] width 396 height 79
click at [1054, 26] on icon "button" at bounding box center [1043, 28] width 24 height 24
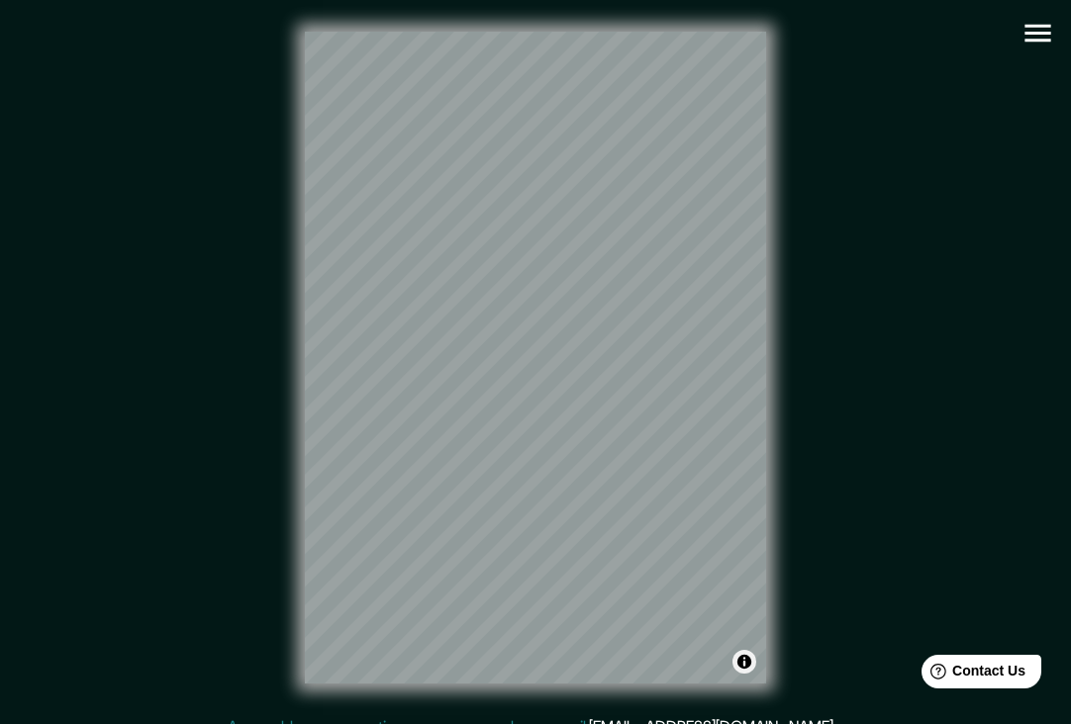
click at [746, 668] on button "Toggle attribution" at bounding box center [744, 662] width 24 height 24
click at [1033, 29] on icon "button" at bounding box center [1037, 33] width 35 height 35
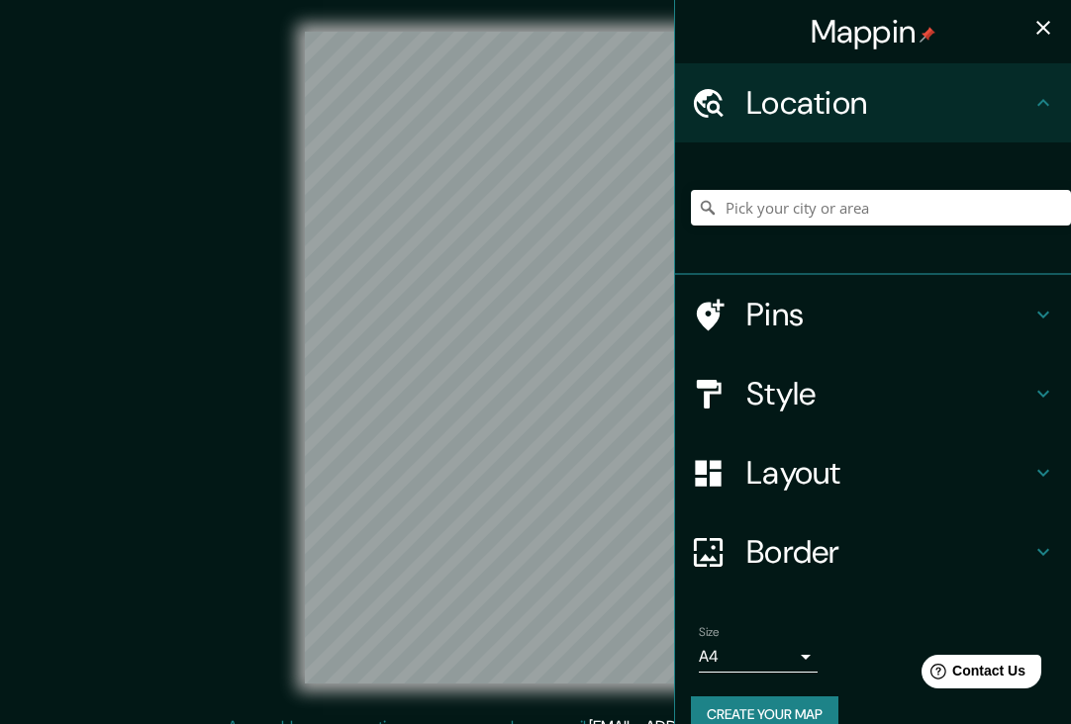
click at [867, 391] on h4 "Style" at bounding box center [888, 394] width 285 height 40
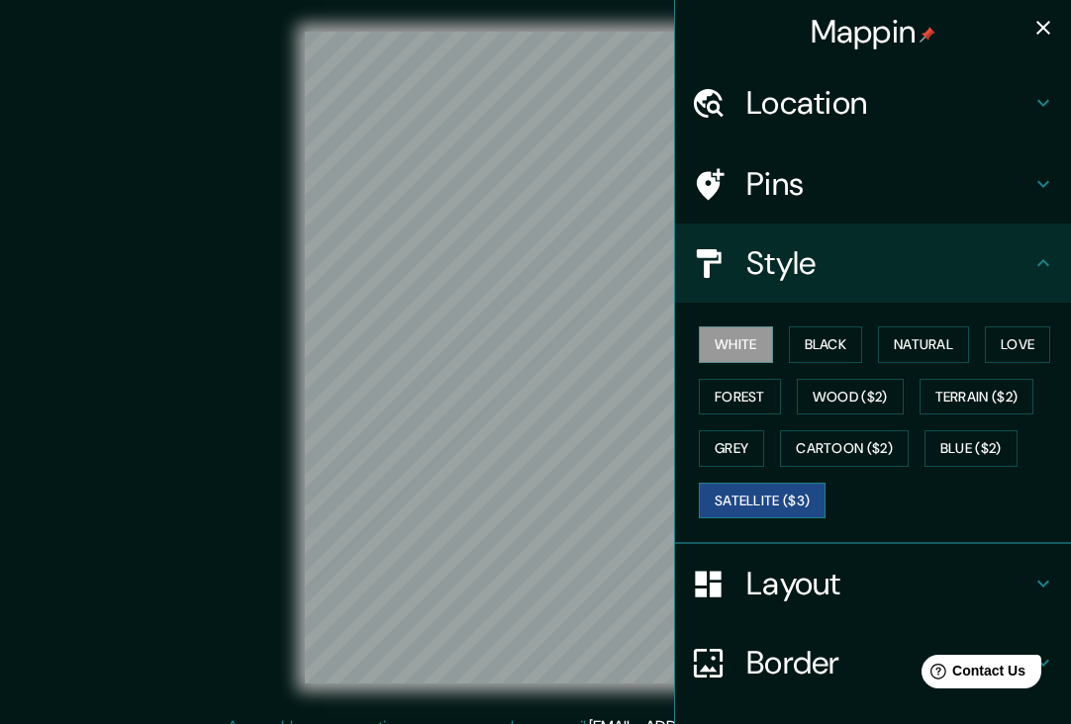
click at [765, 498] on button "Satellite ($3)" at bounding box center [762, 501] width 127 height 37
click at [1042, 34] on icon "button" at bounding box center [1043, 28] width 24 height 24
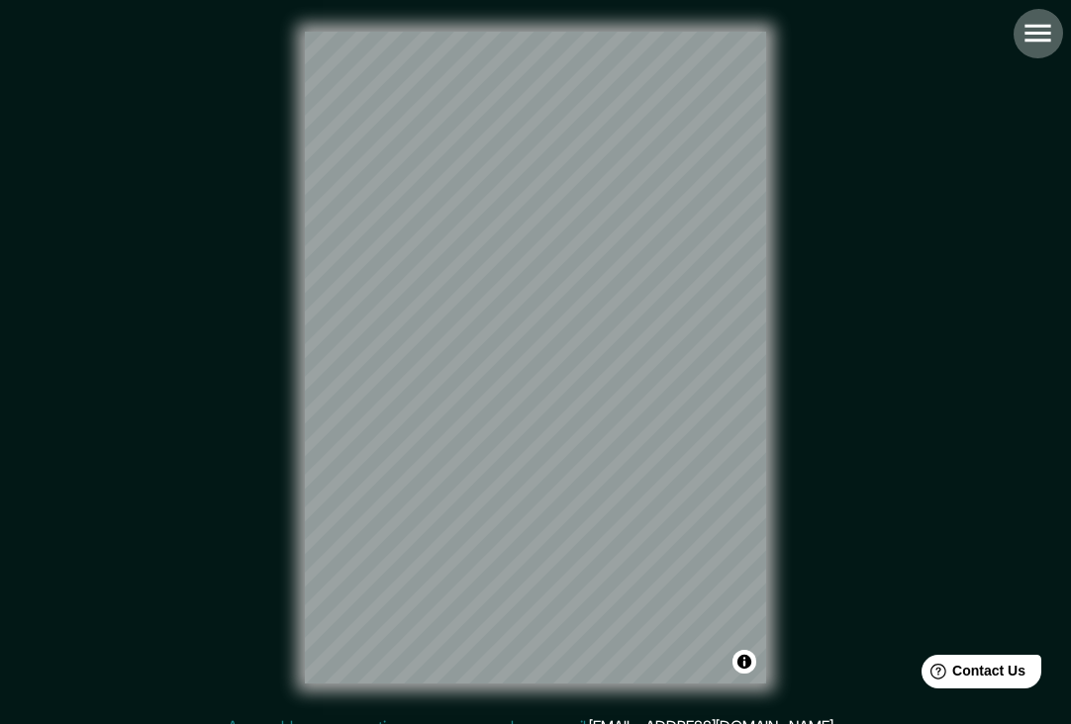
click at [1046, 30] on icon "button" at bounding box center [1037, 33] width 35 height 35
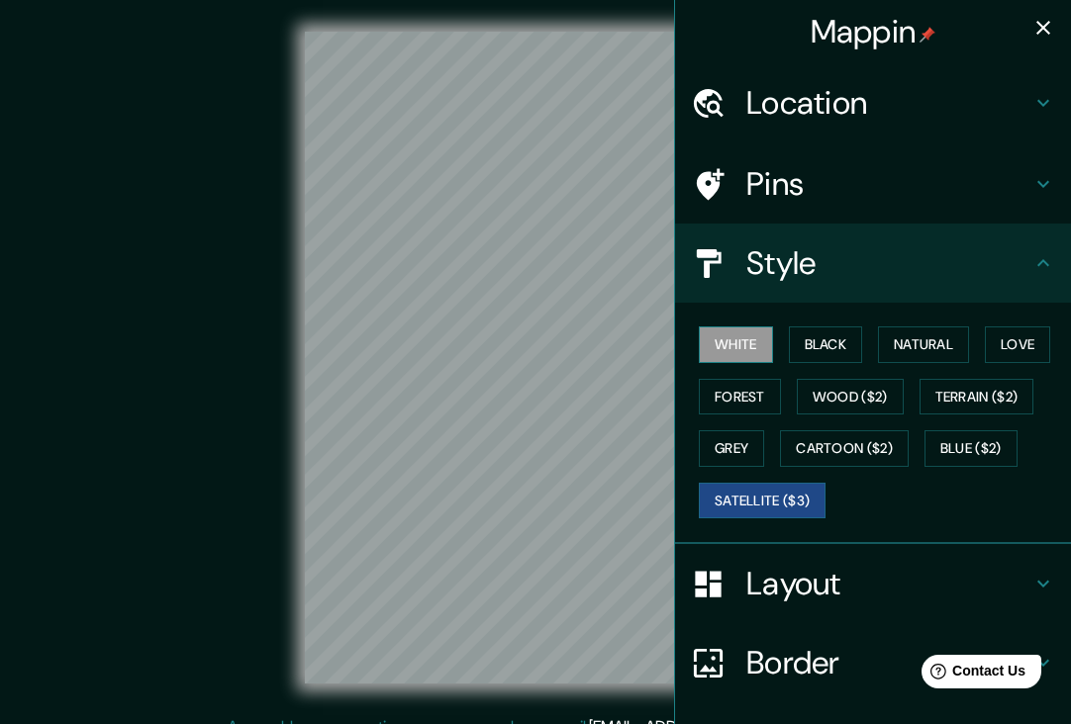
click at [742, 348] on button "White" at bounding box center [736, 345] width 74 height 37
click at [1040, 28] on icon "button" at bounding box center [1043, 28] width 24 height 24
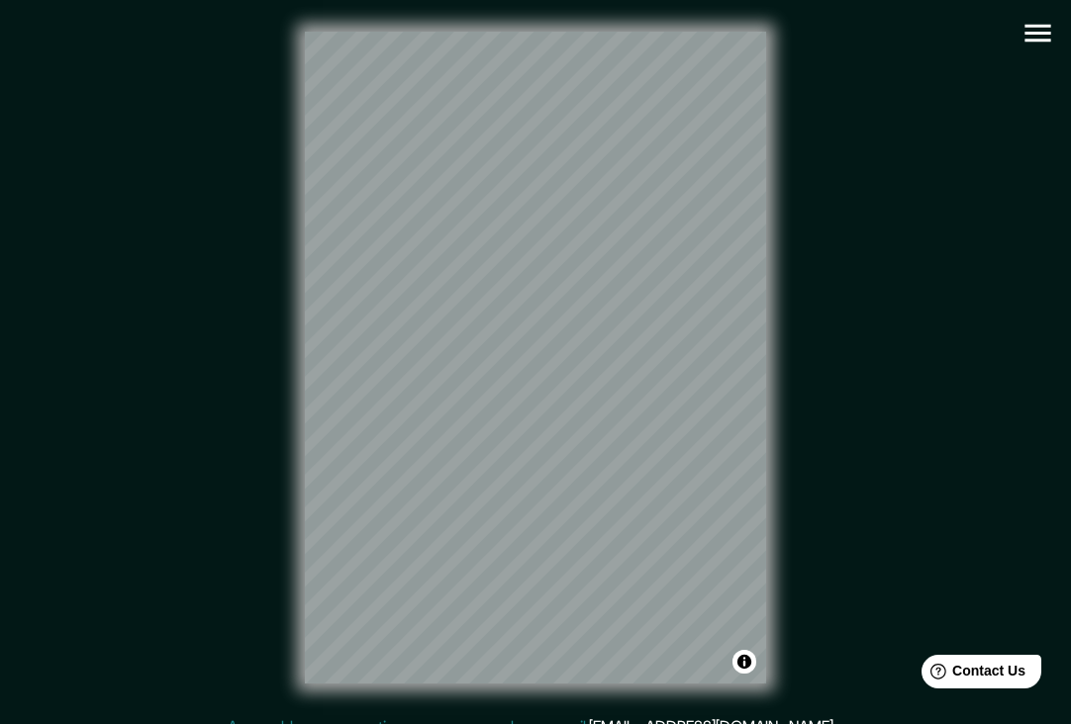
click at [1039, 26] on icon "button" at bounding box center [1037, 34] width 26 height 18
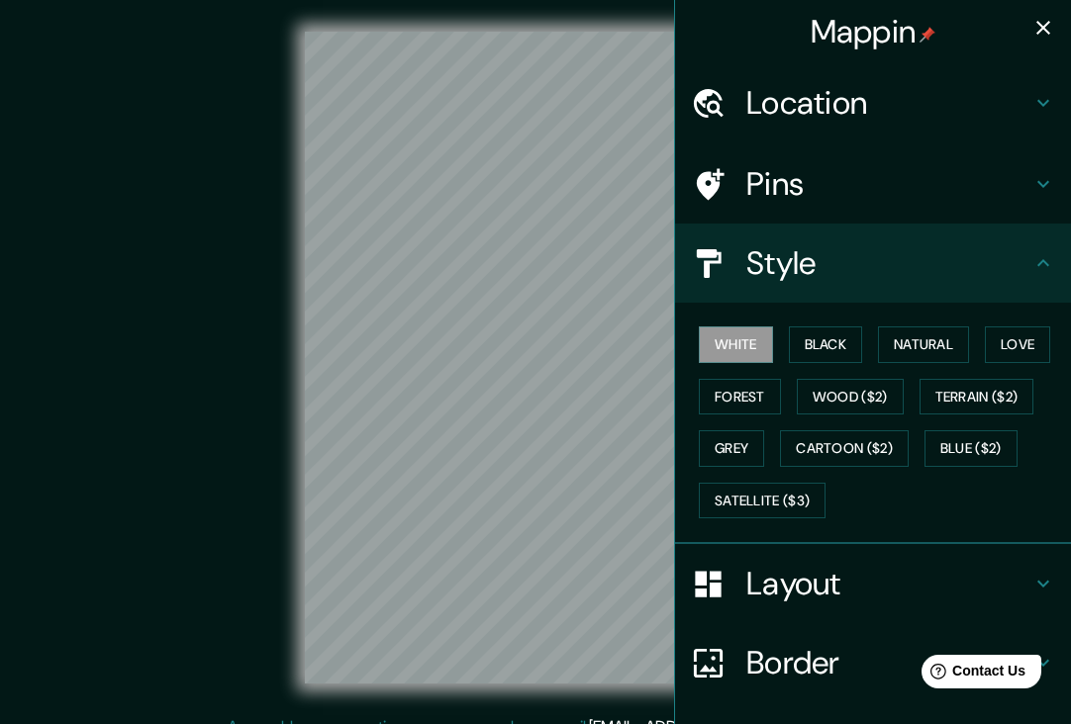
click at [797, 107] on h4 "Location" at bounding box center [888, 103] width 285 height 40
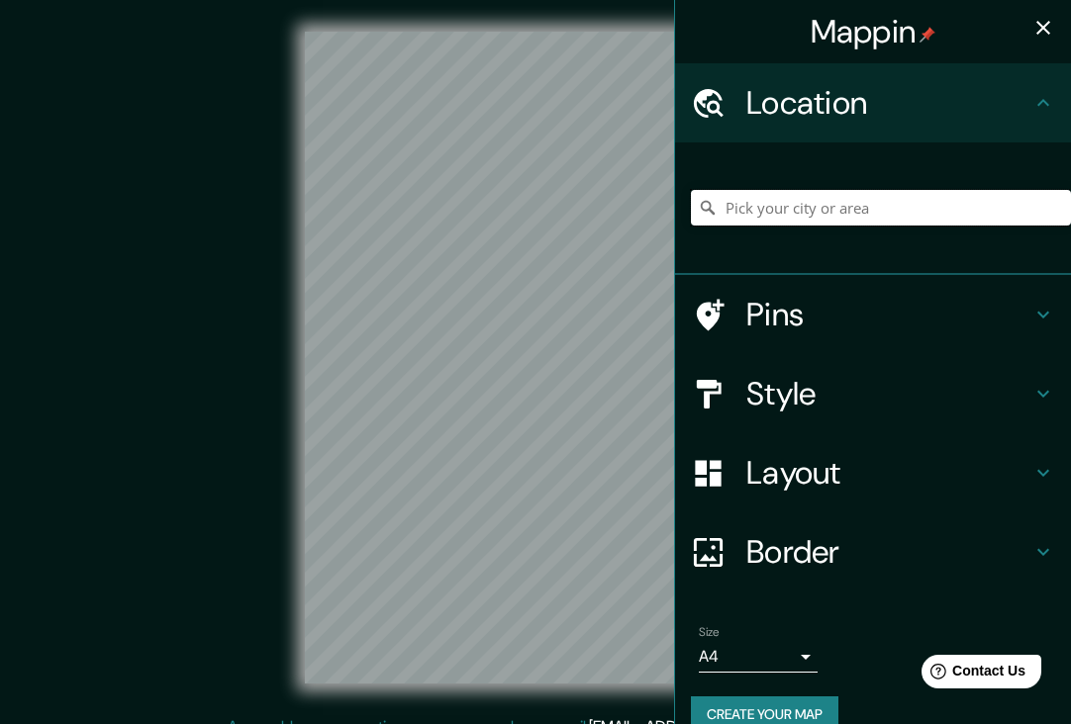
click at [780, 201] on input "Pick your city or area" at bounding box center [881, 208] width 380 height 36
type input ","
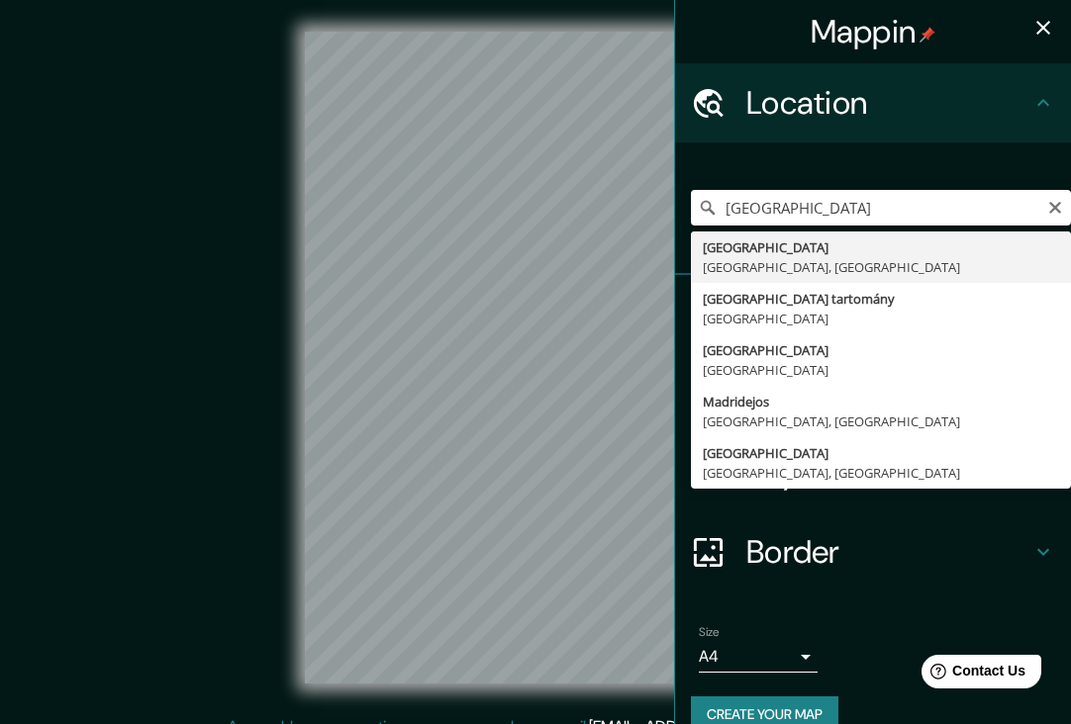
drag, startPoint x: 779, startPoint y: 240, endPoint x: 777, endPoint y: 266, distance: 25.8
type input "[GEOGRAPHIC_DATA], [GEOGRAPHIC_DATA], [GEOGRAPHIC_DATA]"
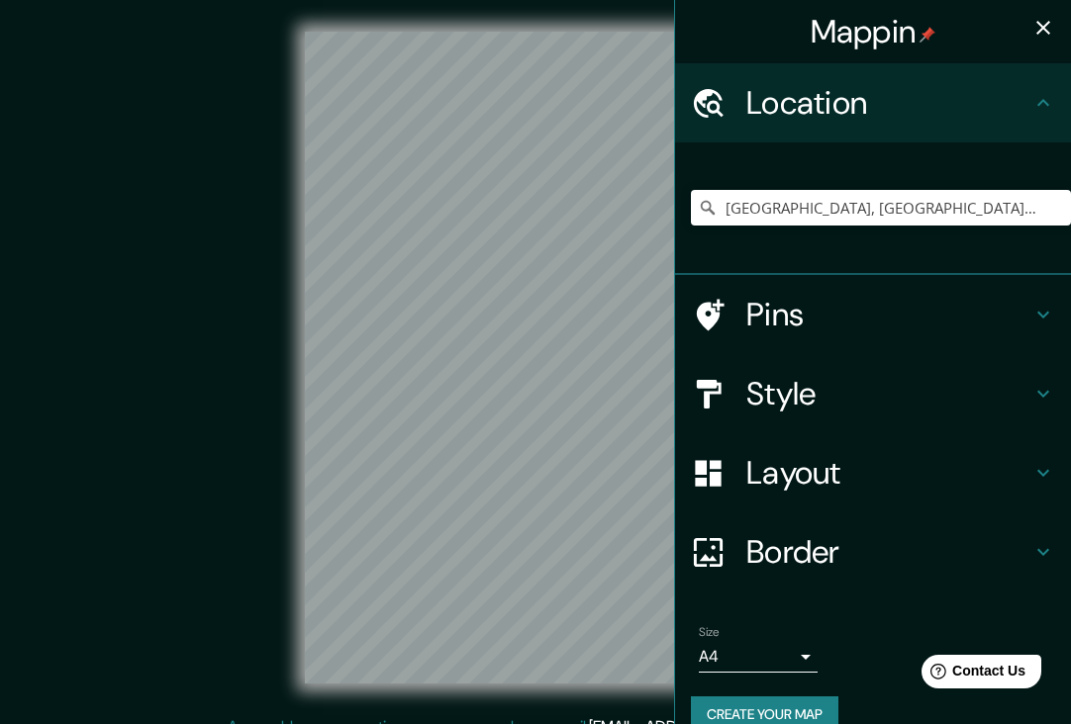
click at [1045, 33] on icon "button" at bounding box center [1043, 28] width 24 height 24
